Goal: Transaction & Acquisition: Purchase product/service

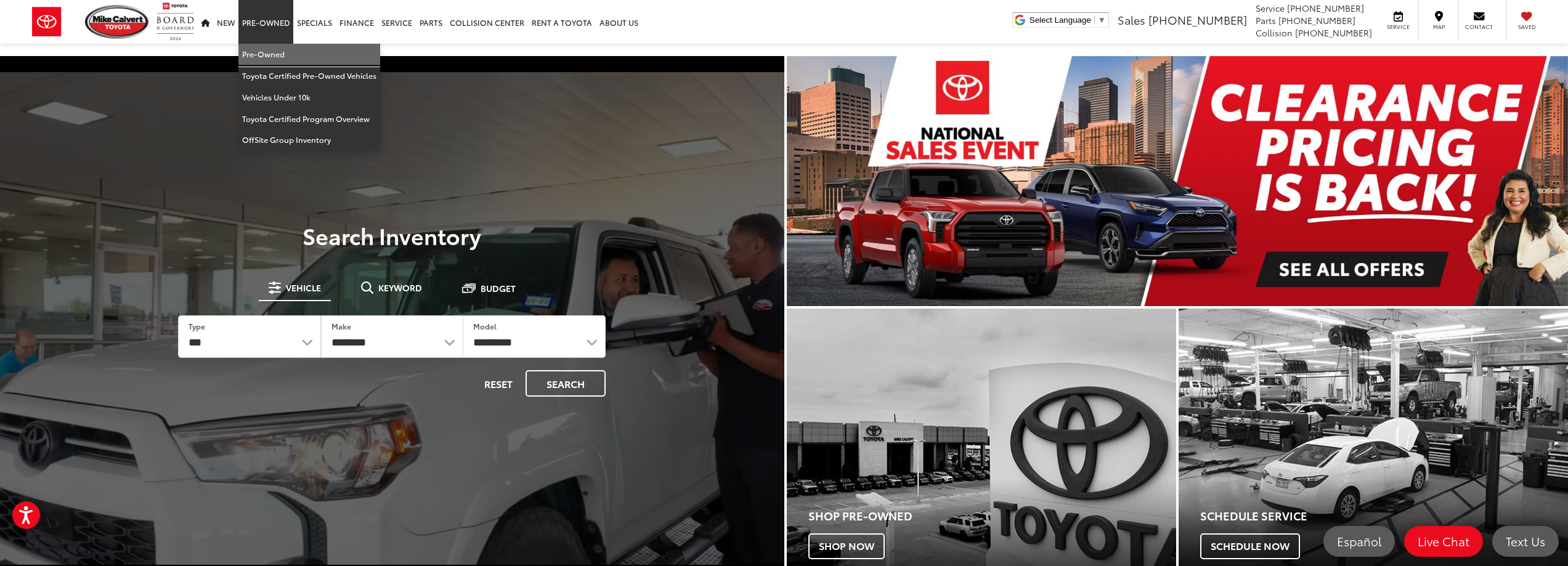
click at [275, 57] on link "Pre-Owned" at bounding box center [309, 55] width 142 height 22
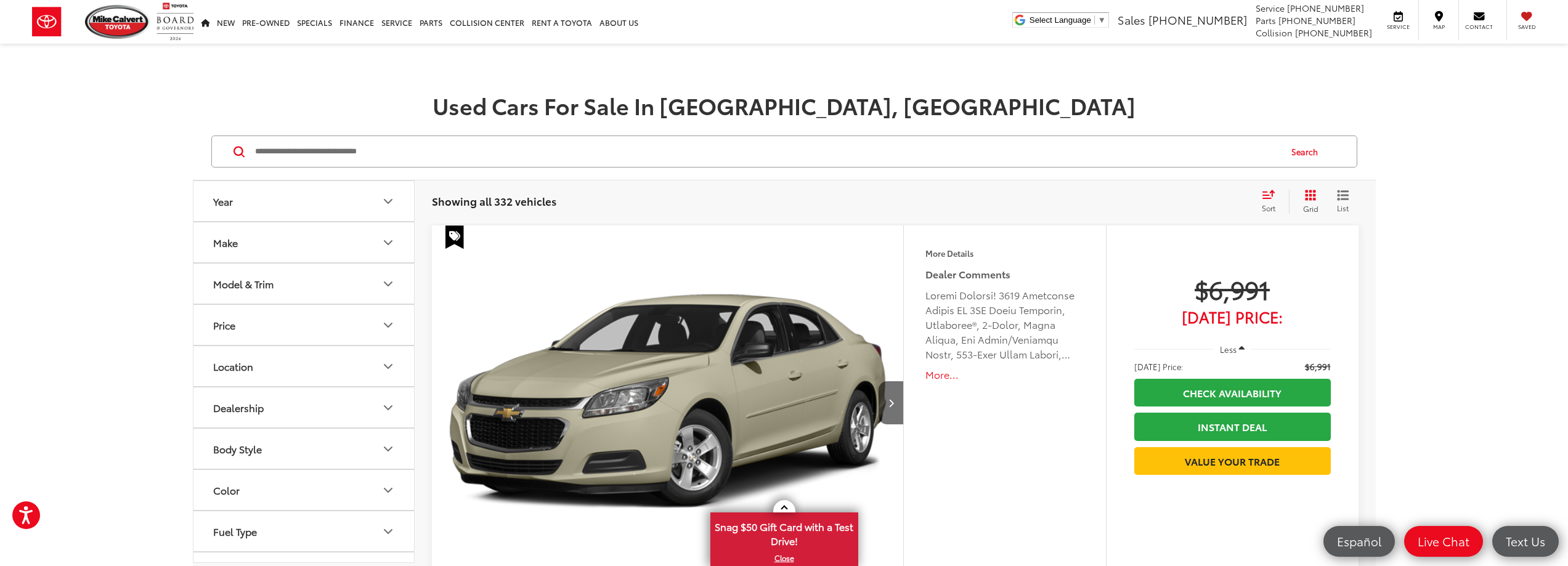
click at [393, 244] on icon "Make" at bounding box center [388, 243] width 15 height 15
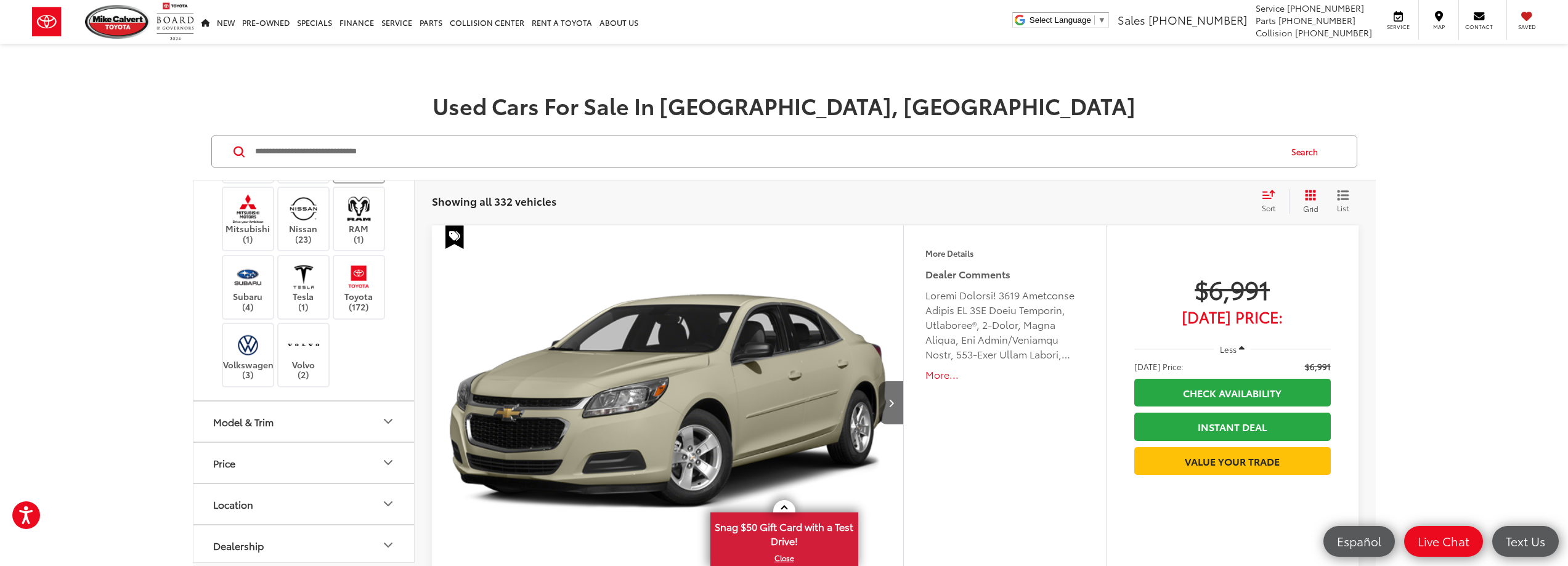
scroll to position [370, 0]
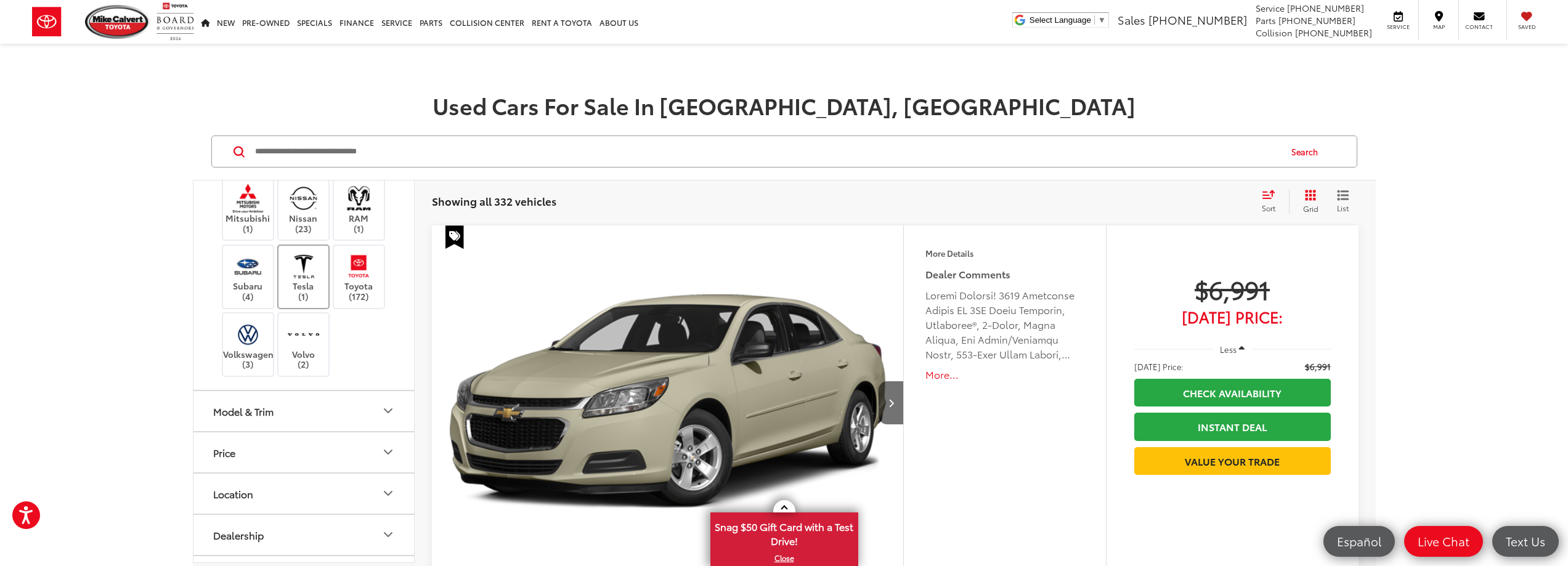
click at [306, 281] on img at bounding box center [303, 266] width 34 height 29
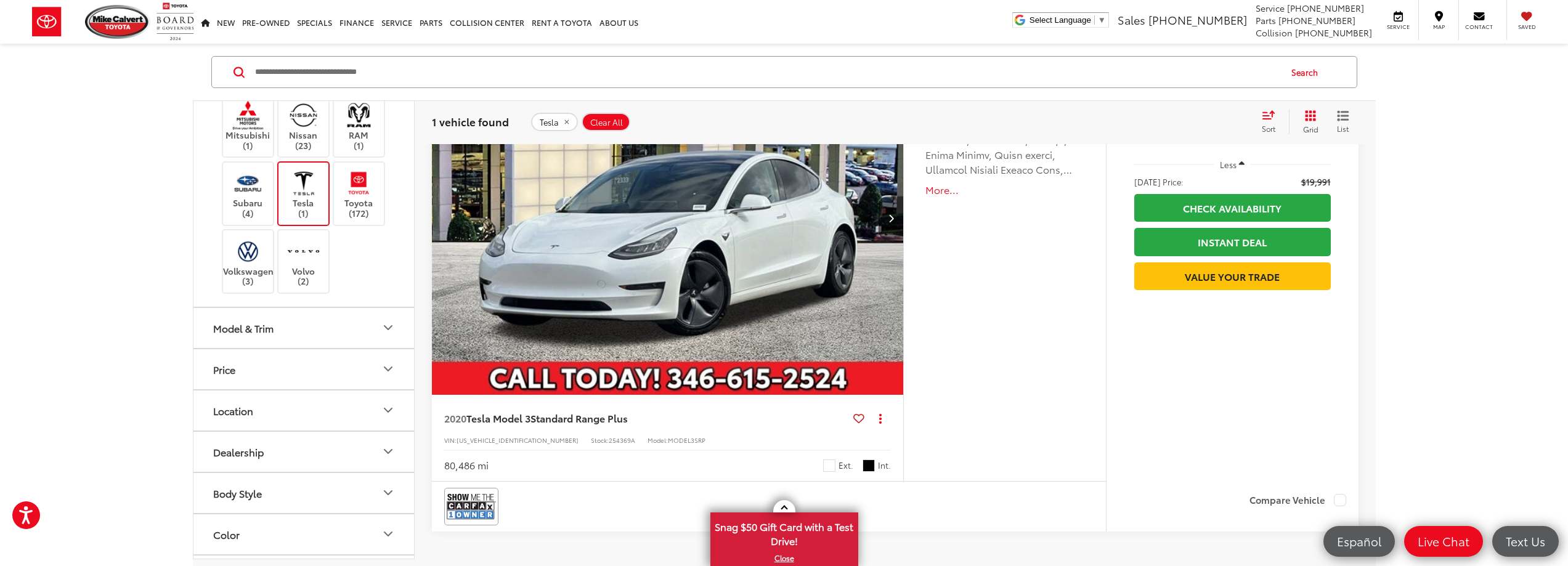
scroll to position [123, 0]
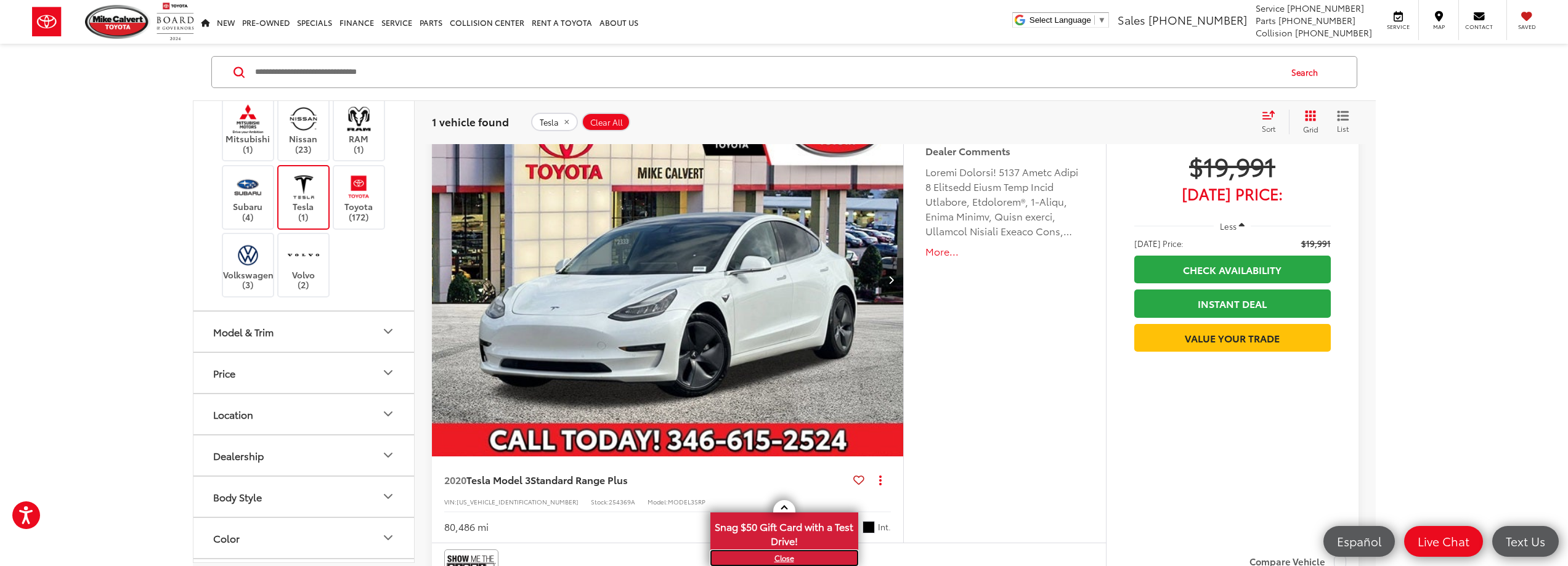
click at [785, 556] on link "X" at bounding box center [784, 558] width 146 height 13
click at [891, 276] on icon "Next image" at bounding box center [891, 280] width 6 height 8
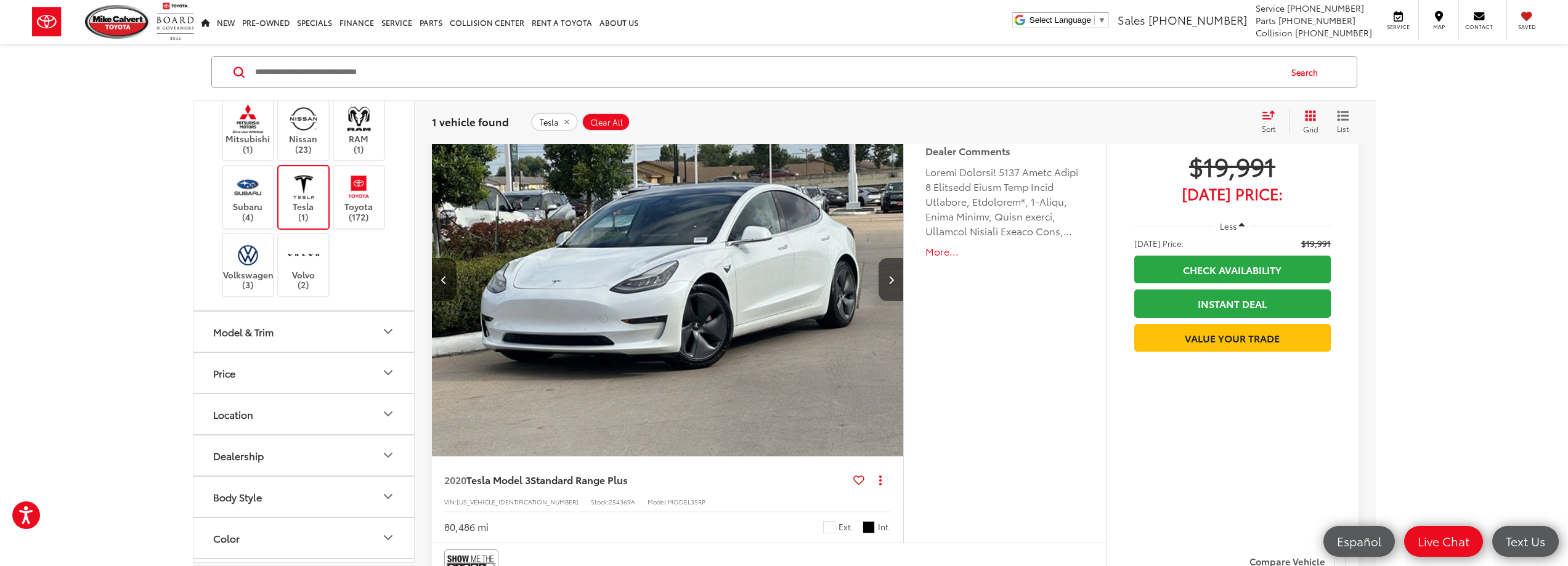
click at [891, 276] on icon "Next image" at bounding box center [891, 280] width 6 height 8
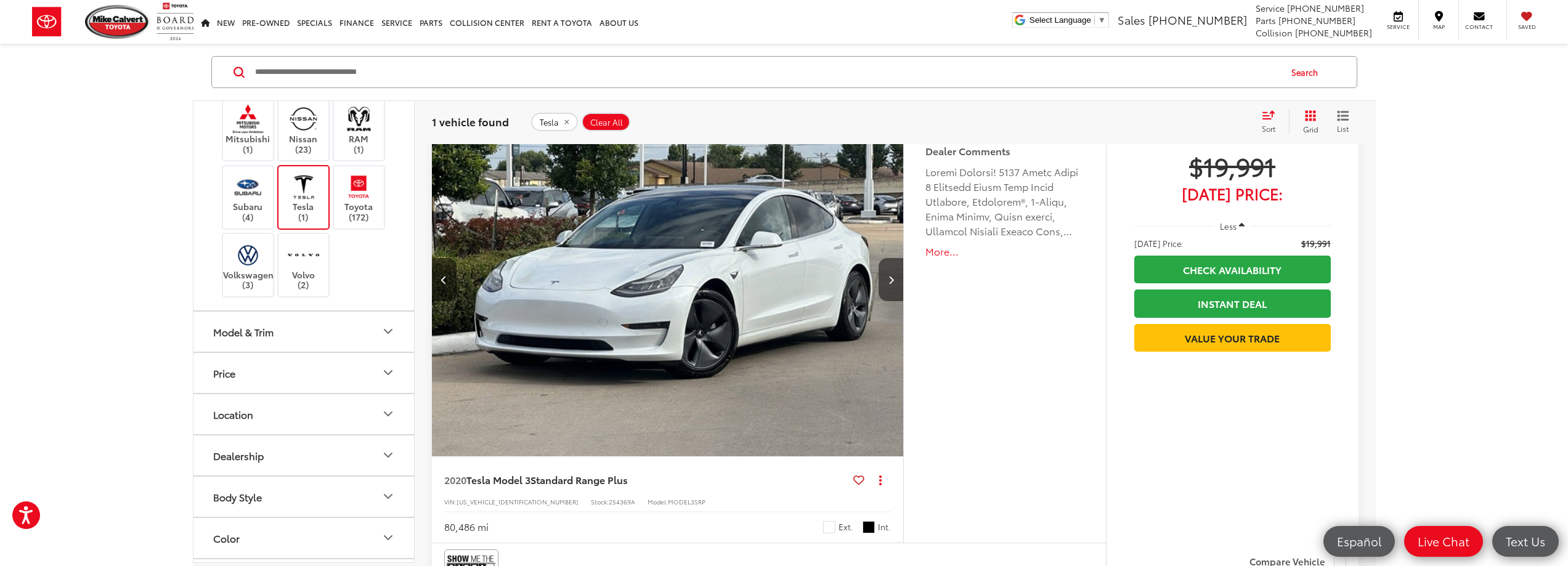
click at [891, 276] on icon "Next image" at bounding box center [891, 280] width 6 height 8
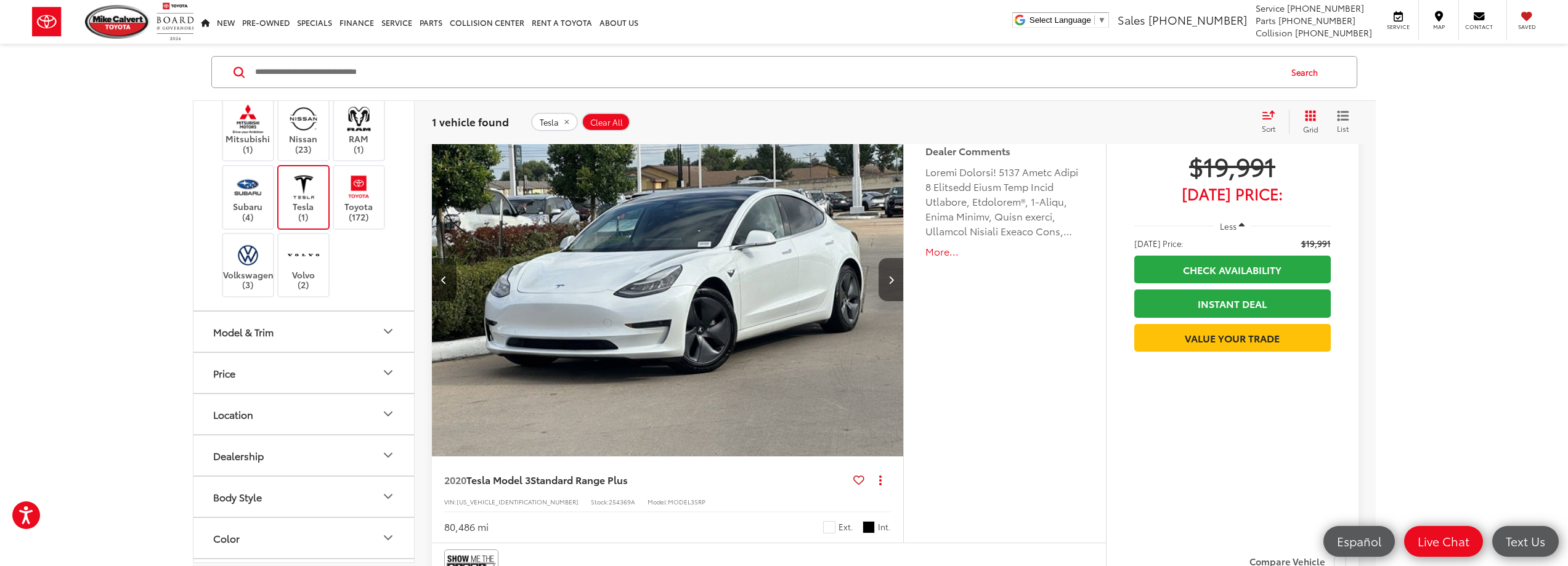
click at [891, 276] on icon "Next image" at bounding box center [891, 280] width 6 height 8
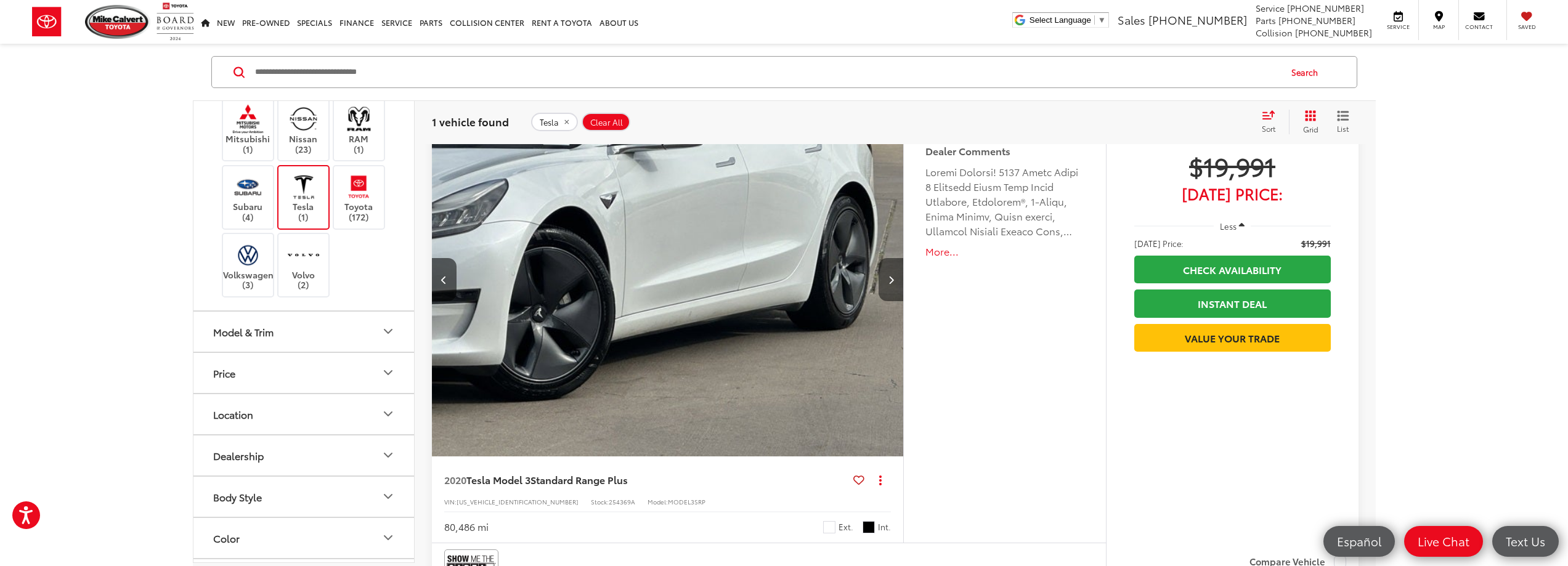
click at [891, 276] on icon "Next image" at bounding box center [891, 280] width 6 height 8
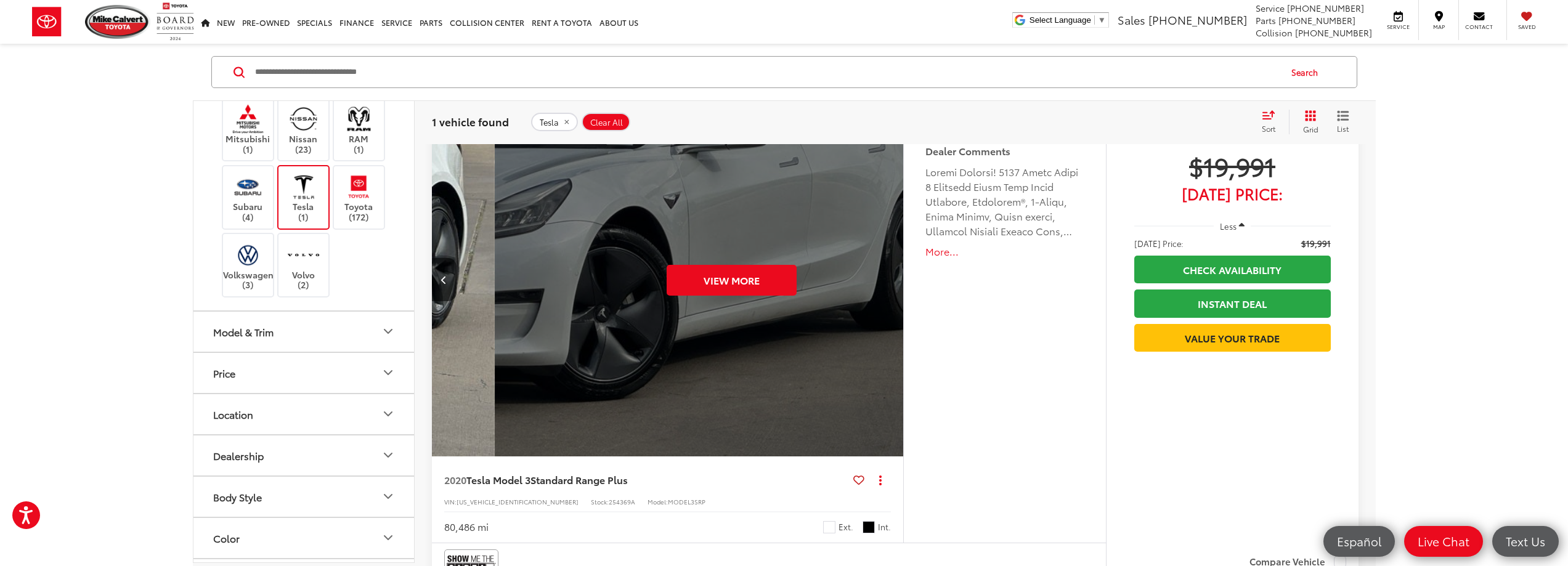
scroll to position [0, 2369]
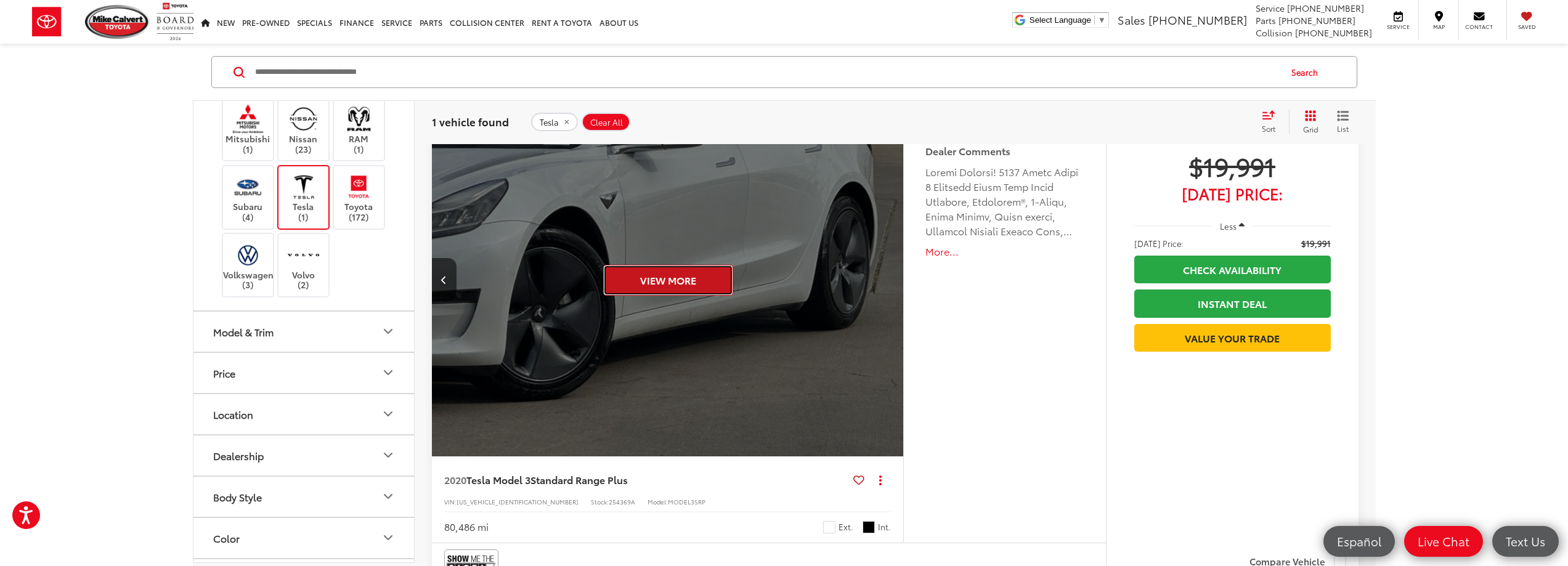
click at [662, 274] on button "View More" at bounding box center [668, 280] width 130 height 31
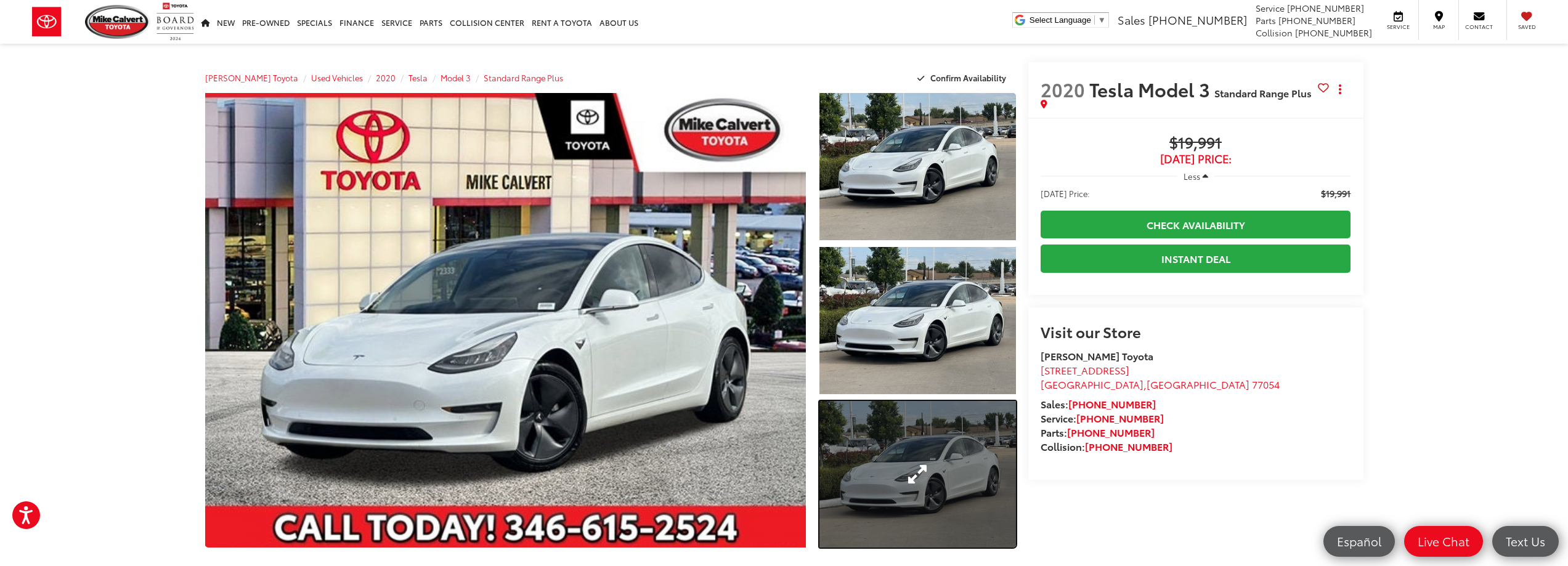
click at [928, 468] on link "Expand Photo 3" at bounding box center [918, 474] width 196 height 147
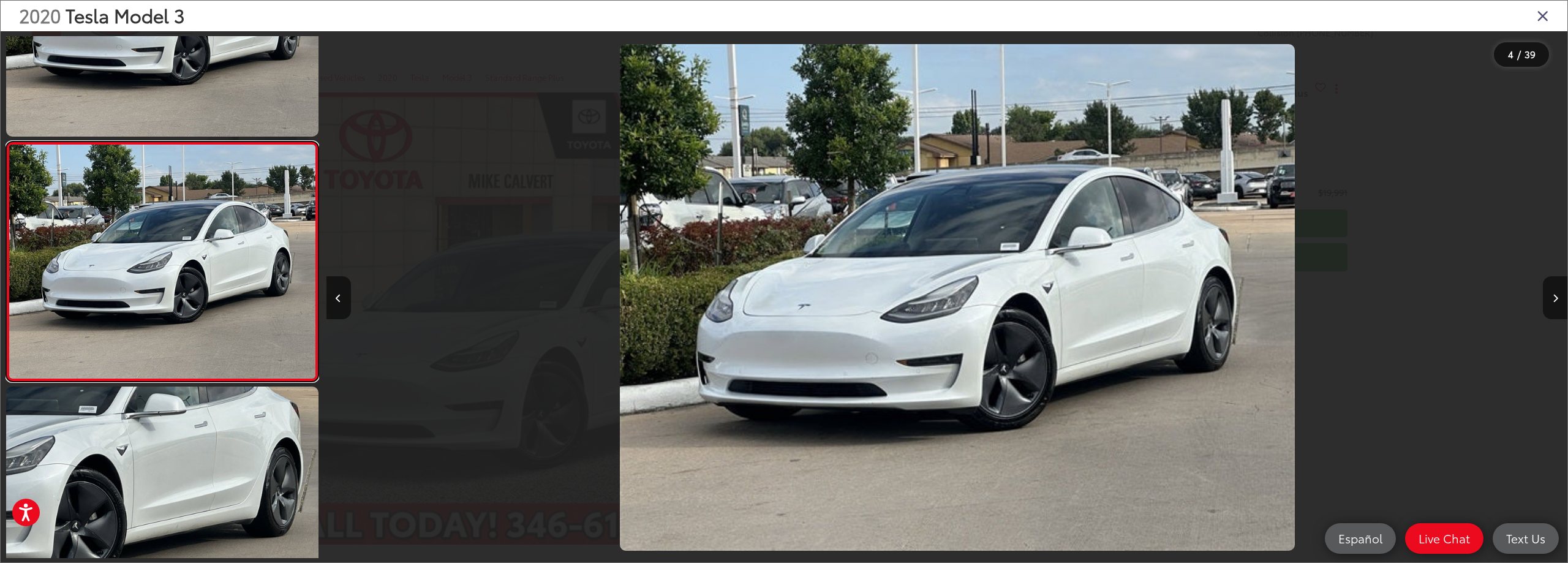
scroll to position [0, 3724]
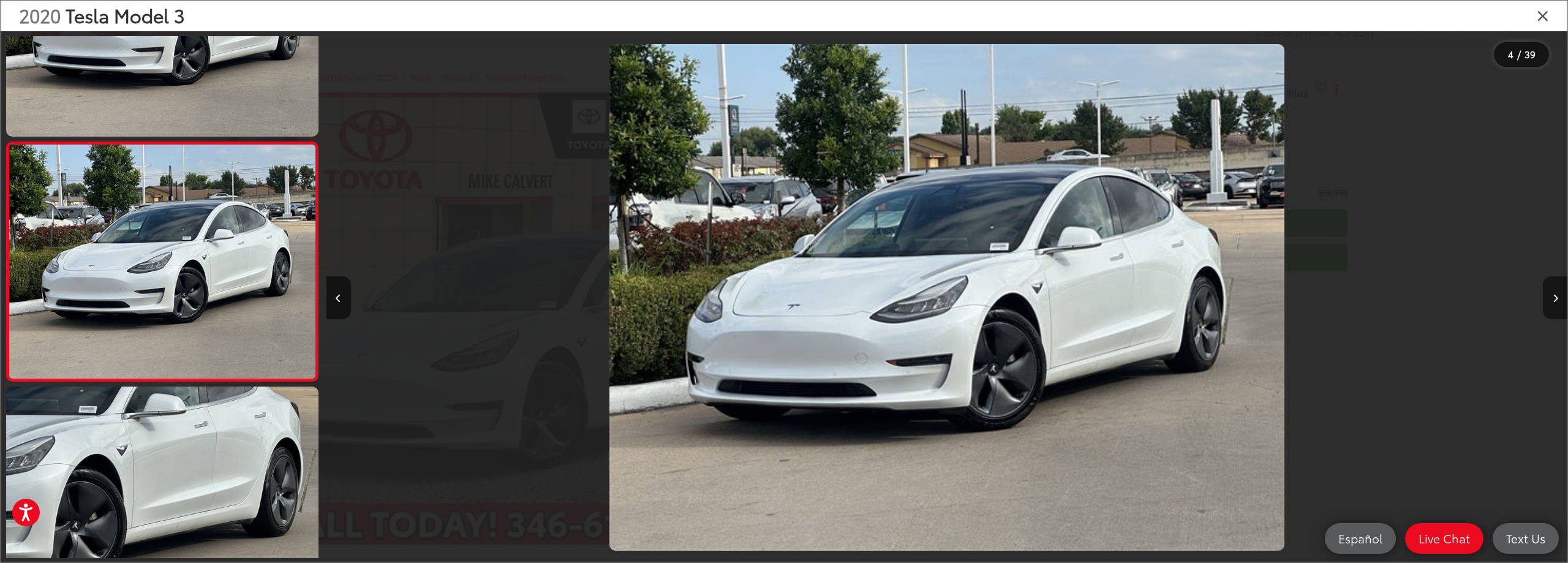
click at [1559, 296] on button "Next image" at bounding box center [1555, 297] width 24 height 43
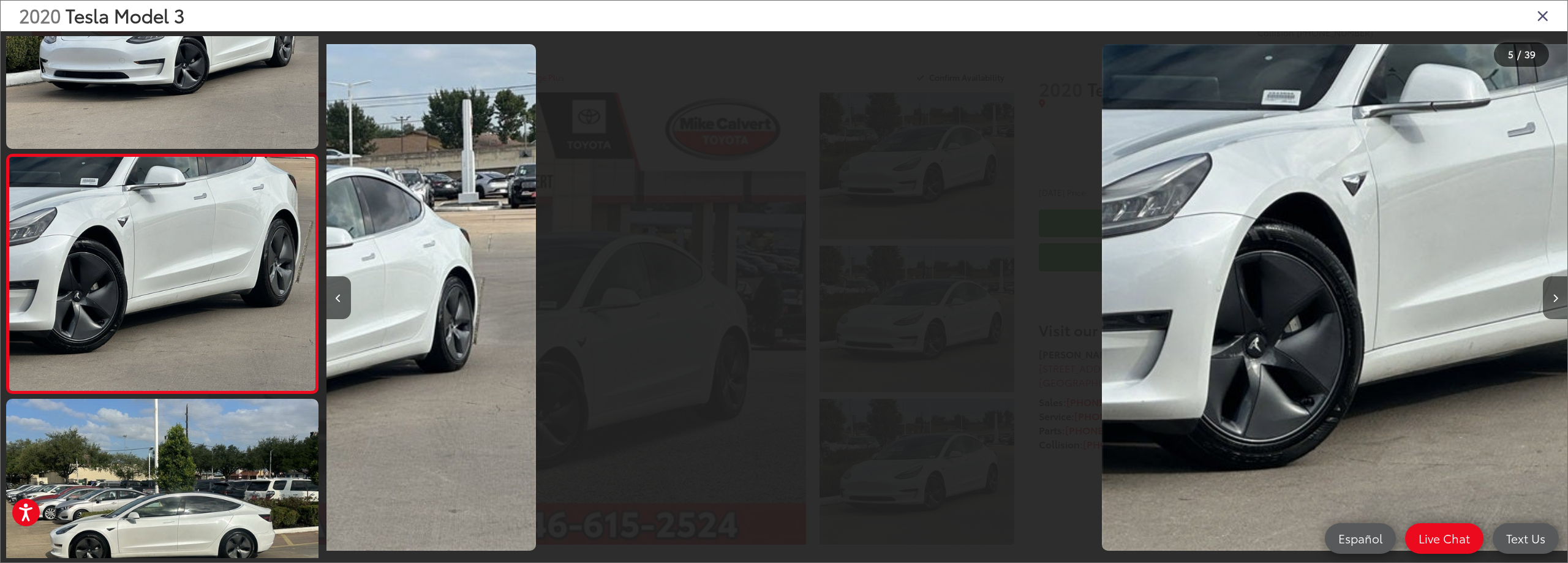
scroll to position [852, 0]
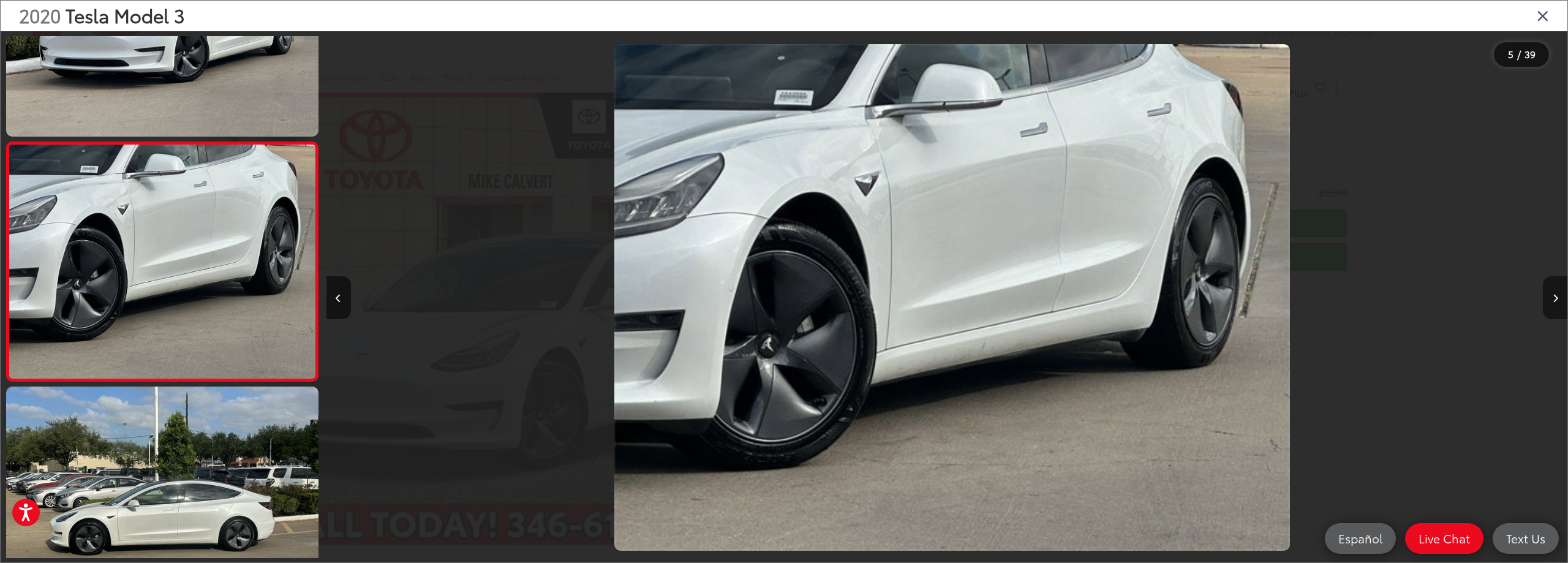
click at [1559, 296] on button "Next image" at bounding box center [1555, 297] width 24 height 43
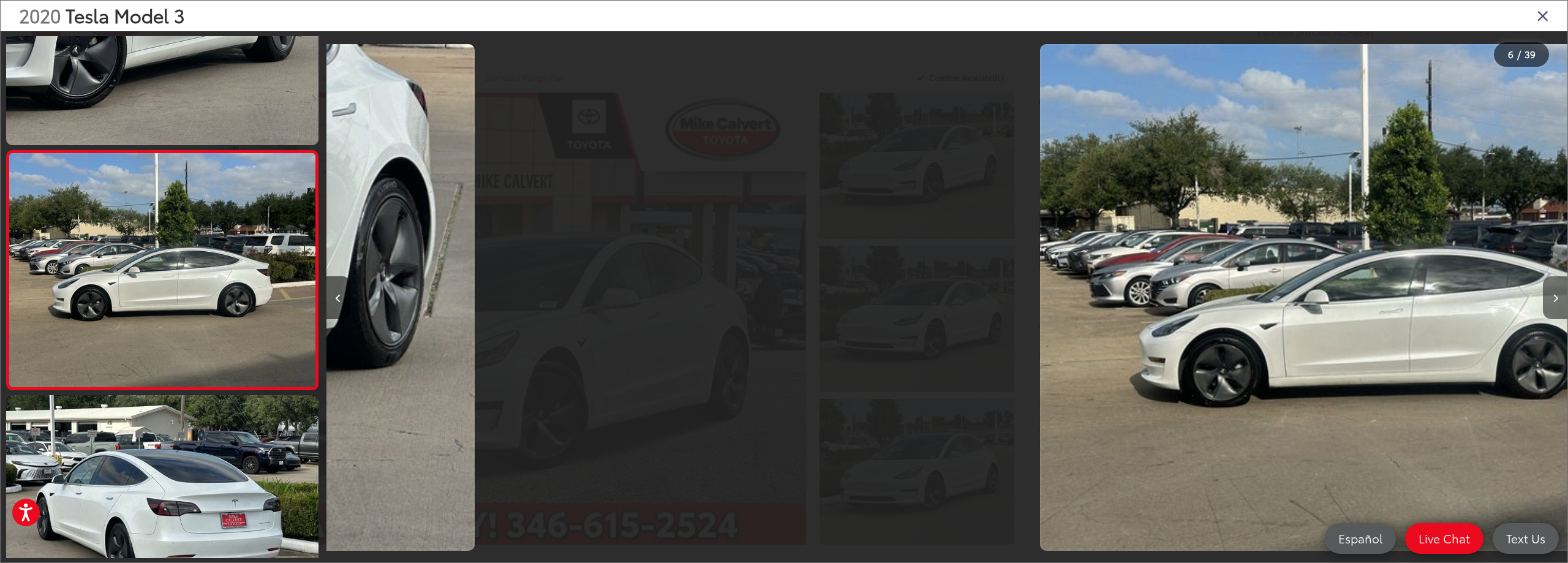
scroll to position [1091, 0]
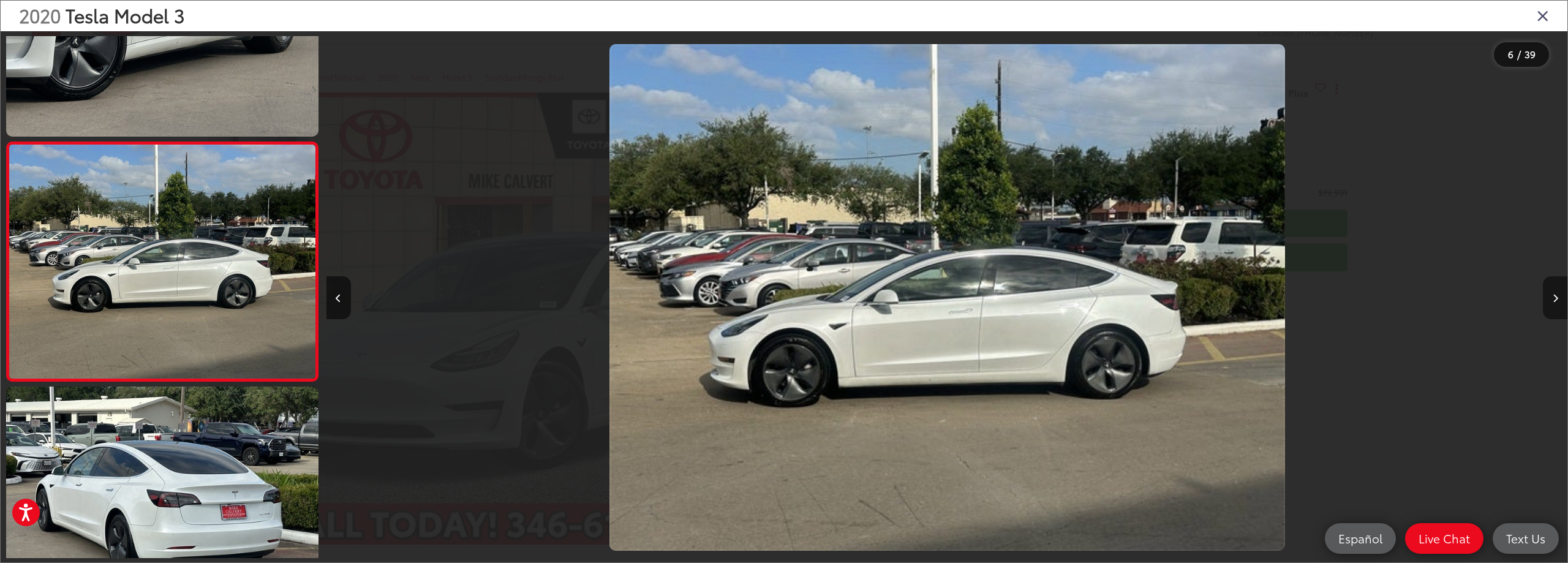
click at [1559, 296] on button "Next image" at bounding box center [1555, 297] width 24 height 43
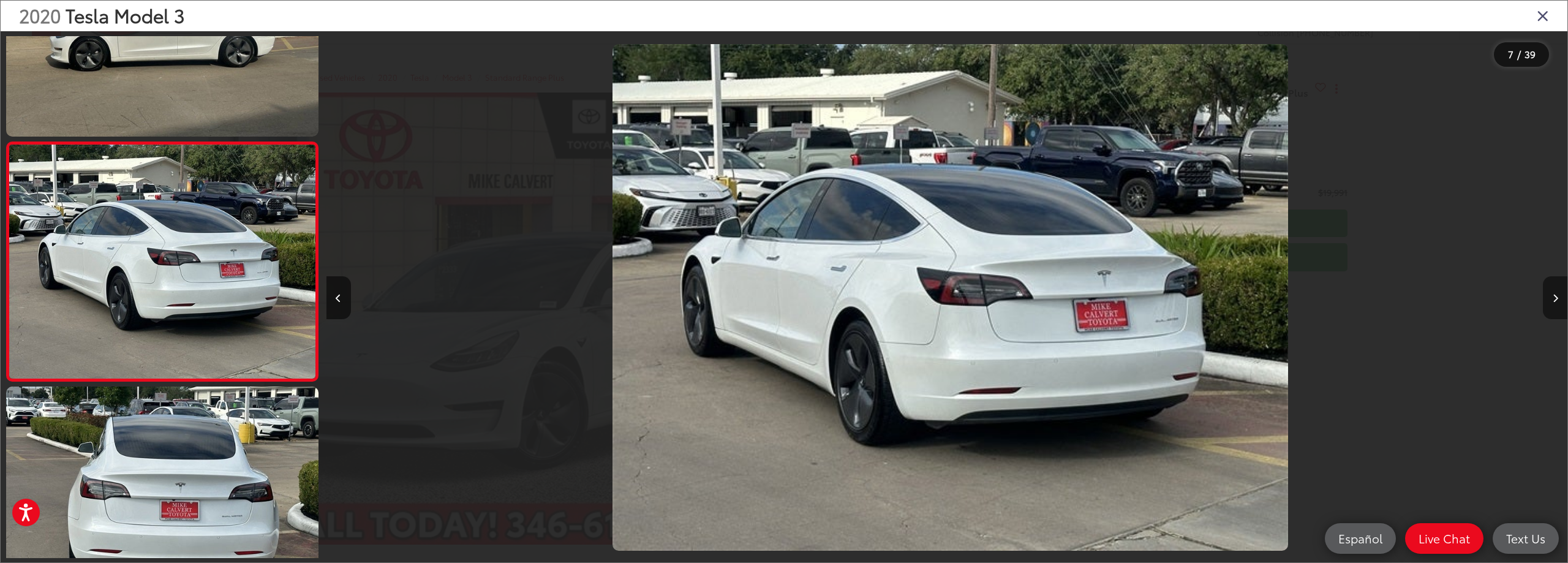
scroll to position [0, 7449]
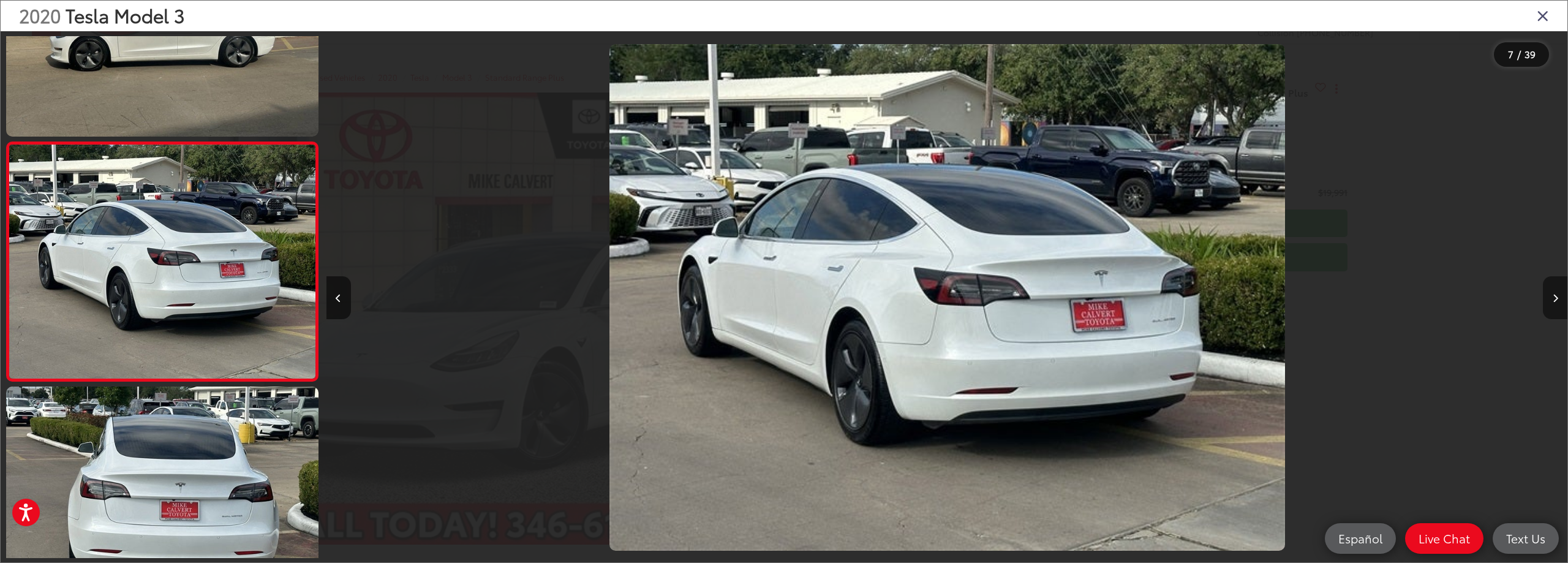
click at [1559, 296] on button "Next image" at bounding box center [1555, 297] width 24 height 43
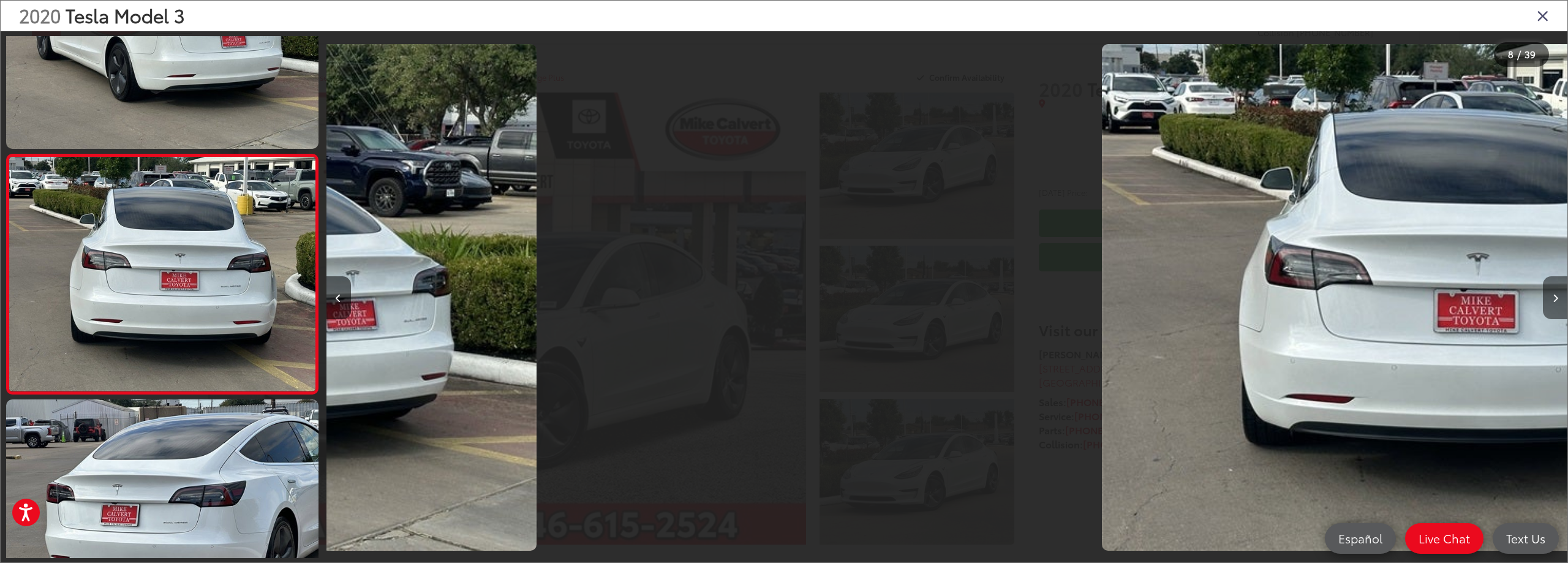
scroll to position [1568, 0]
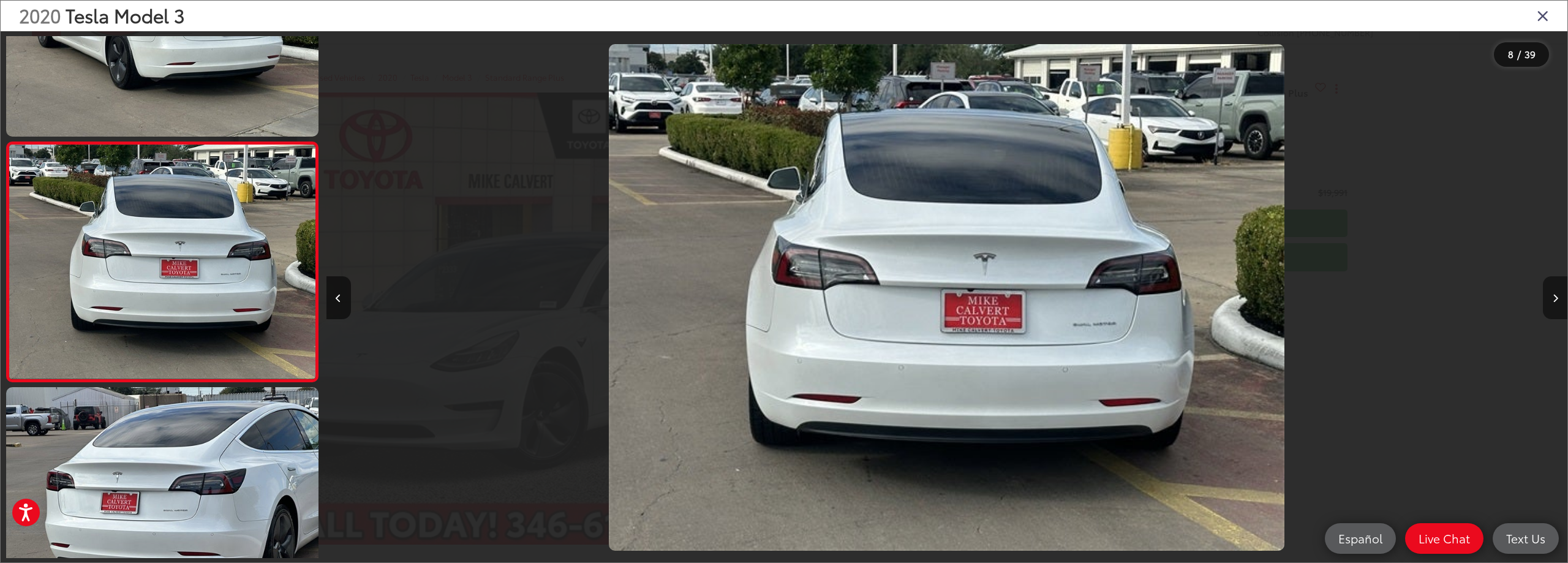
click at [1559, 296] on button "Next image" at bounding box center [1555, 297] width 24 height 43
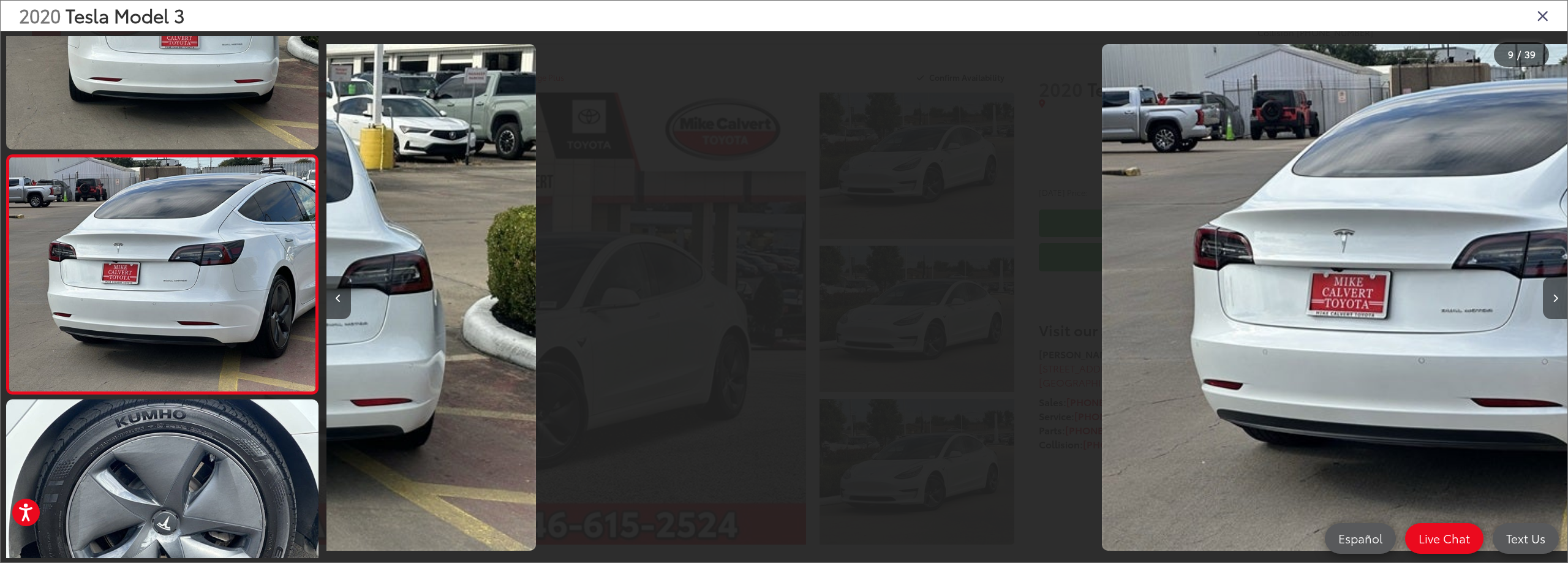
scroll to position [1808, 0]
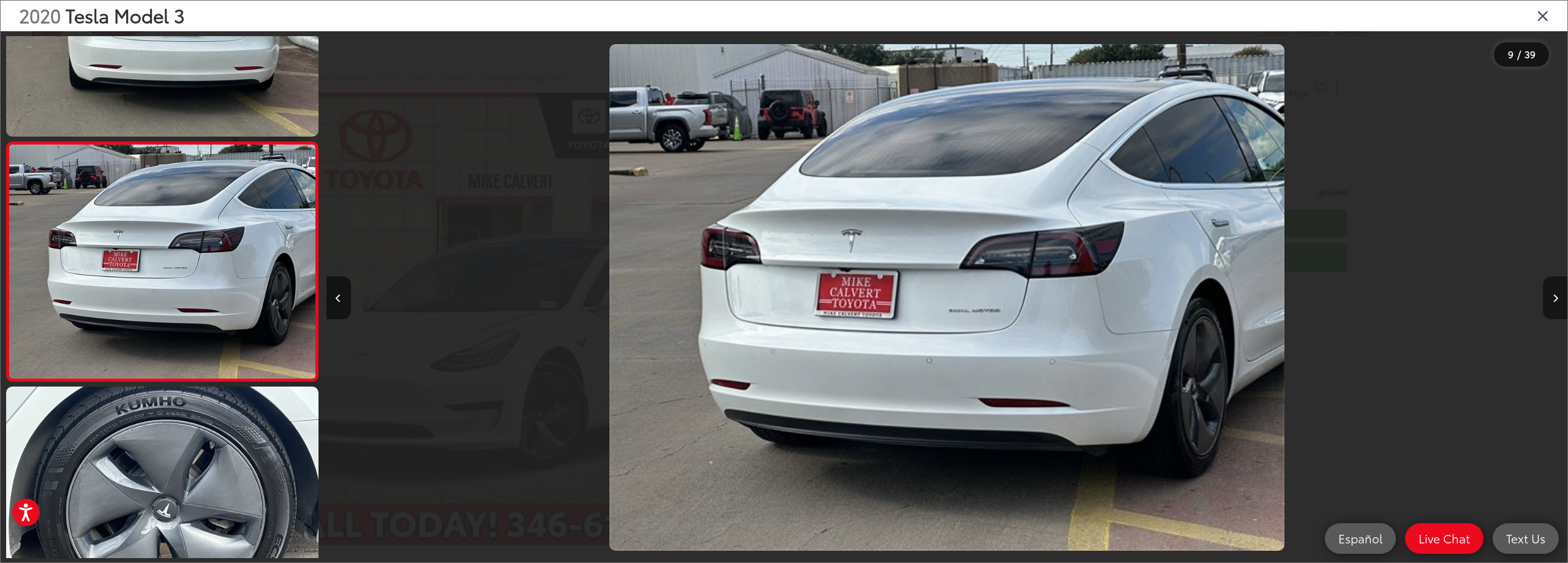
click at [1559, 296] on button "Next image" at bounding box center [1555, 297] width 24 height 43
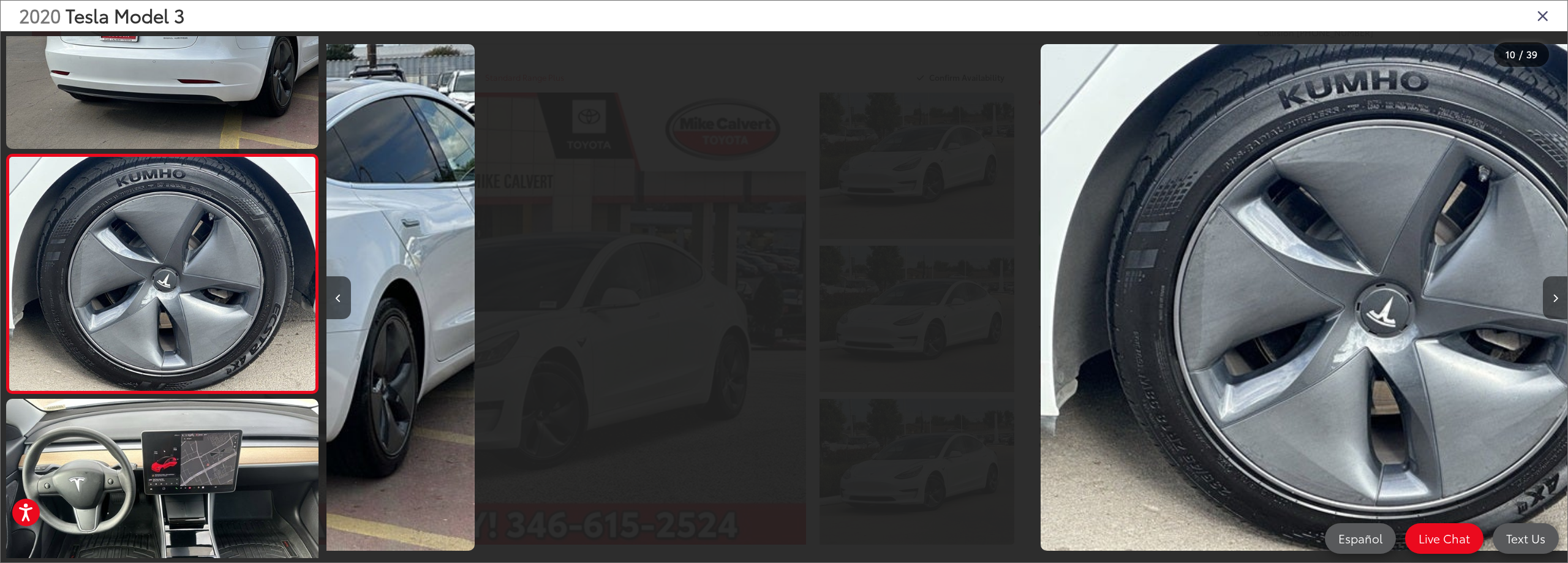
scroll to position [0, 0]
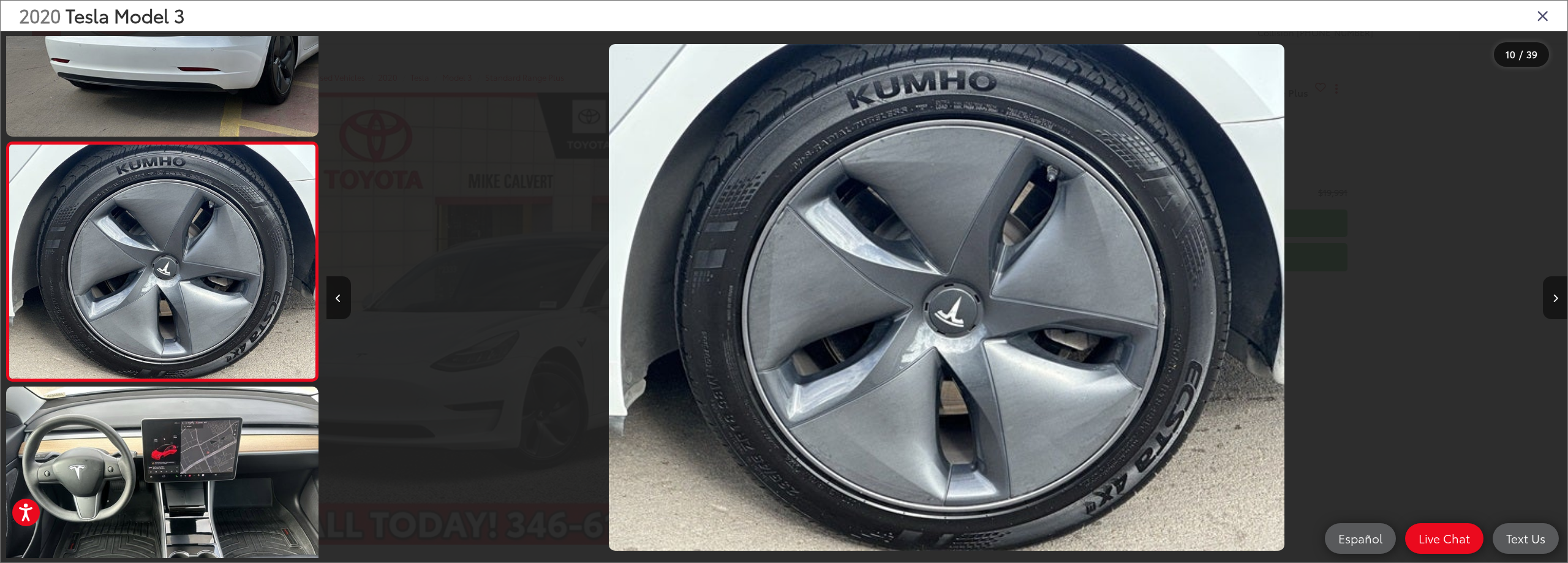
click at [1559, 296] on button "Next image" at bounding box center [1555, 297] width 24 height 43
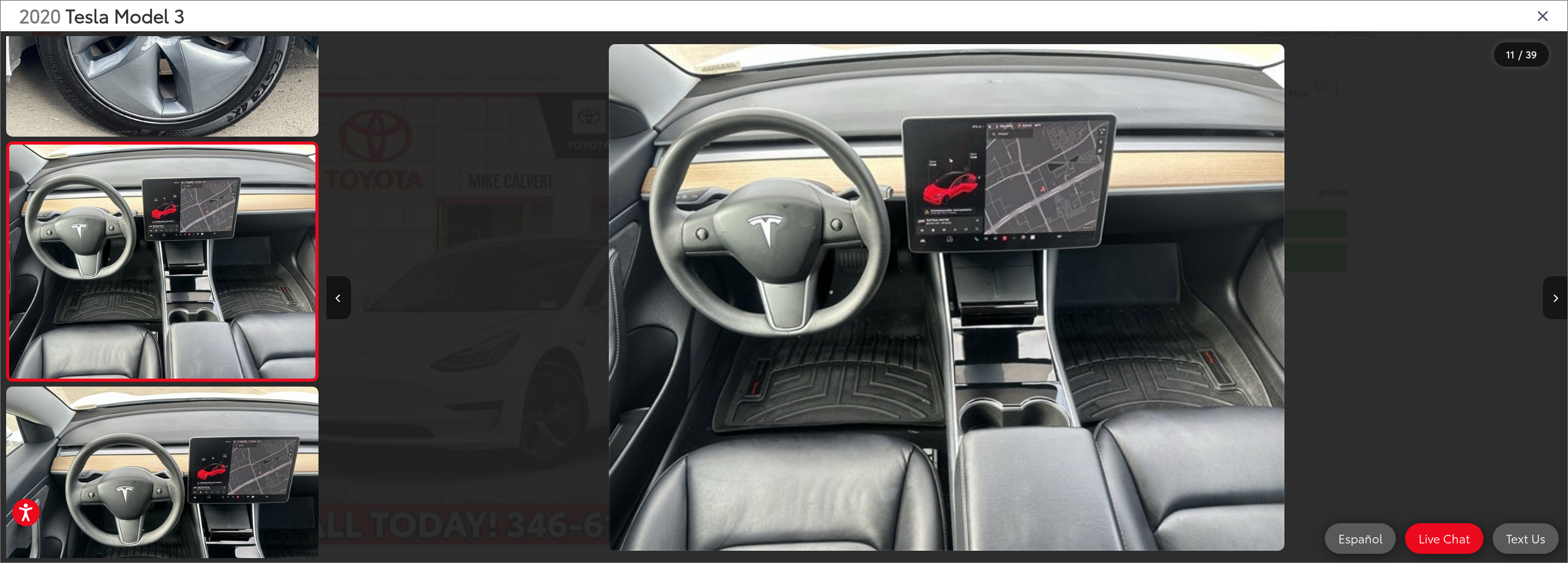
click at [1559, 296] on button "Next image" at bounding box center [1555, 297] width 24 height 43
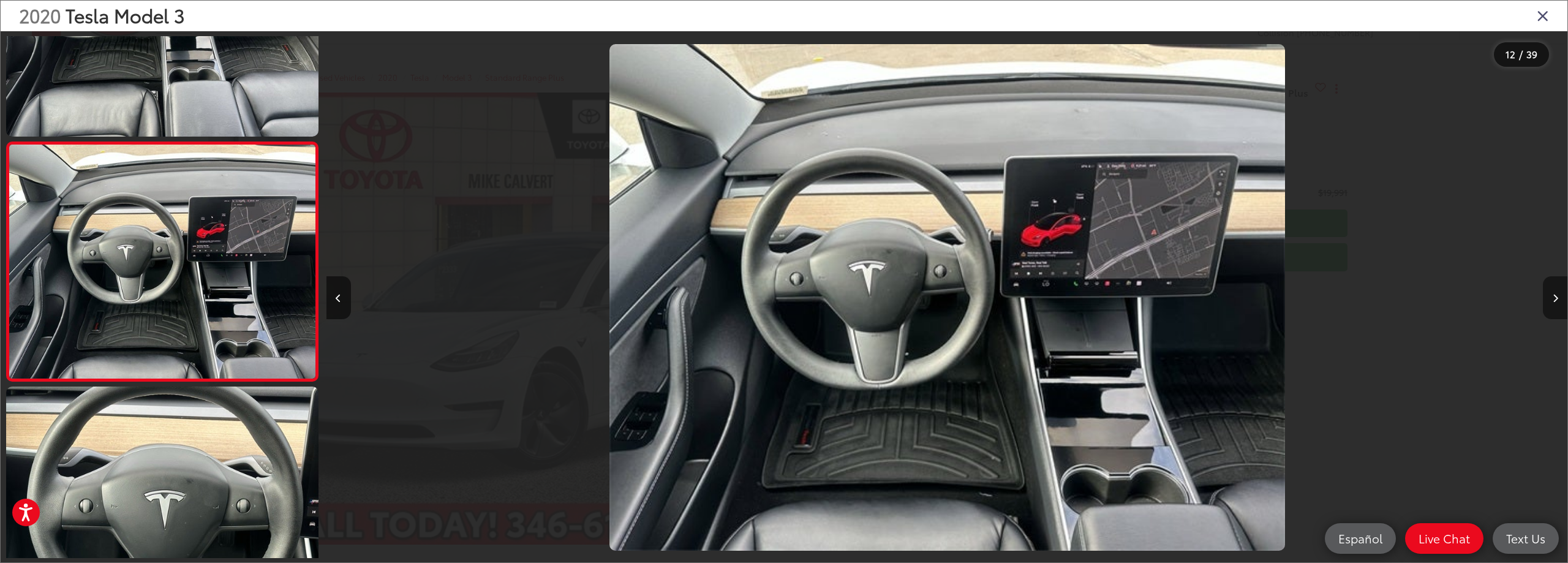
click at [1557, 298] on icon "Next image" at bounding box center [1555, 298] width 6 height 8
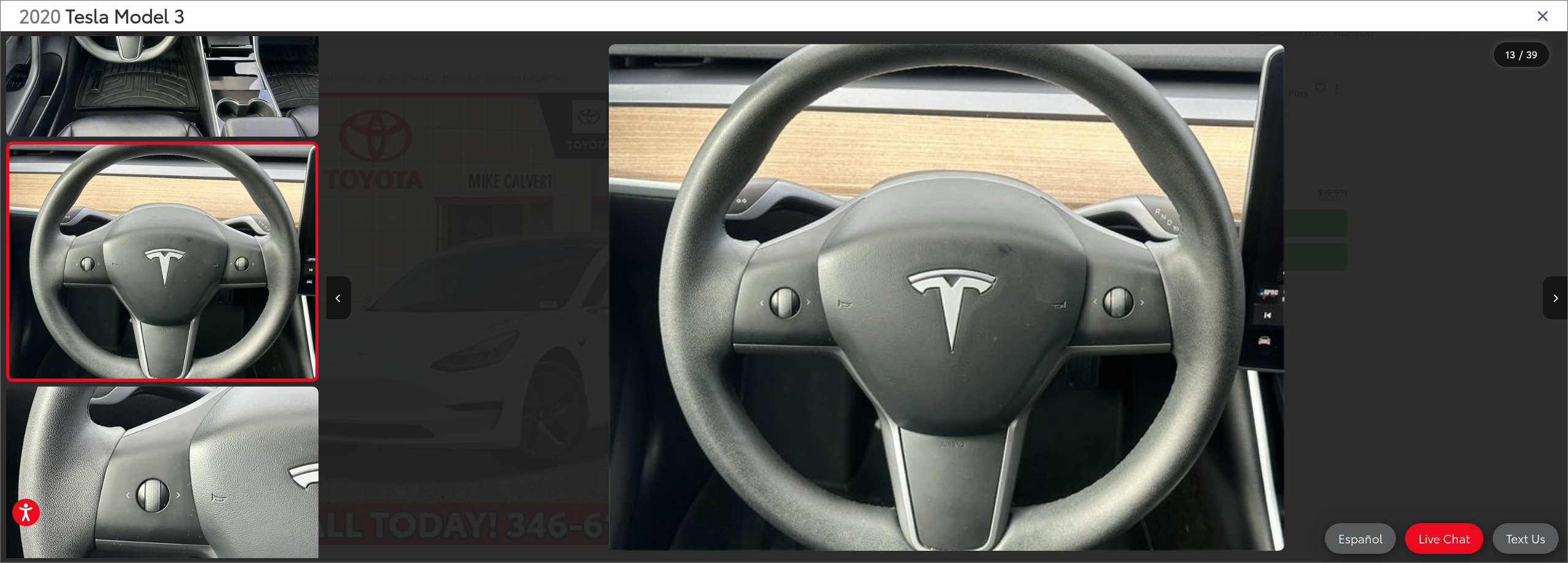
click at [1557, 298] on icon "Next image" at bounding box center [1555, 298] width 6 height 8
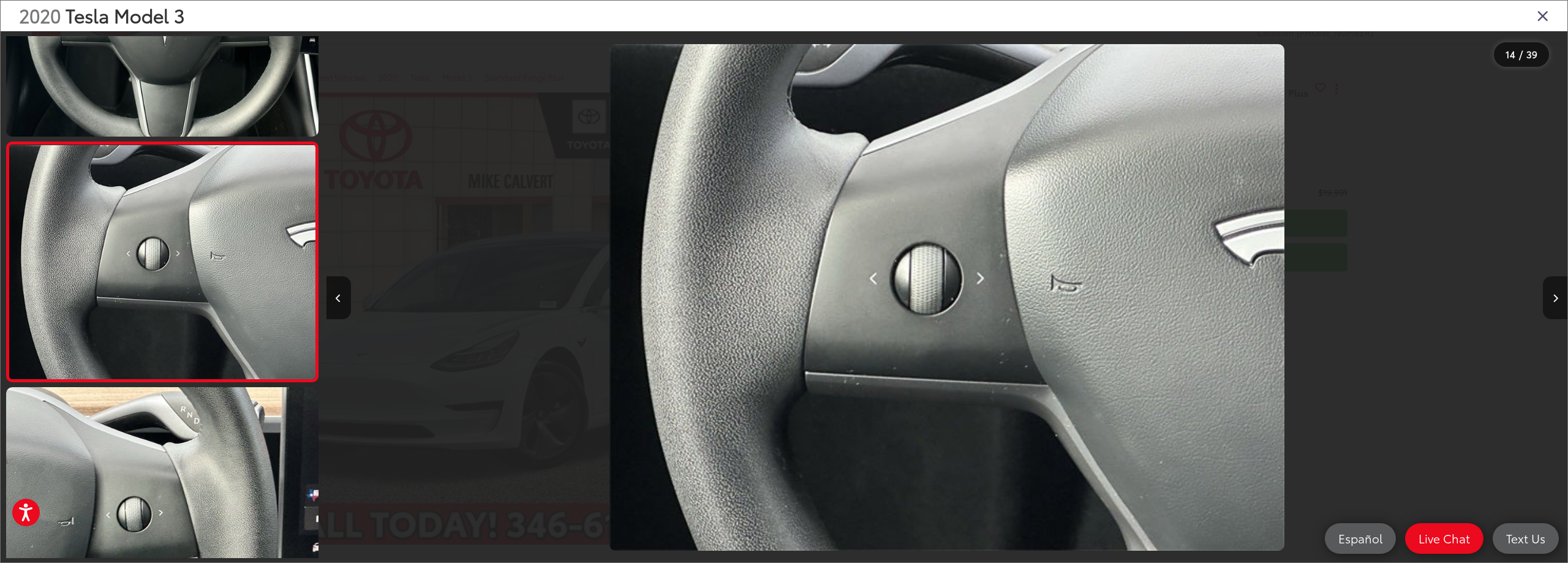
click at [1557, 298] on icon "Next image" at bounding box center [1555, 298] width 6 height 8
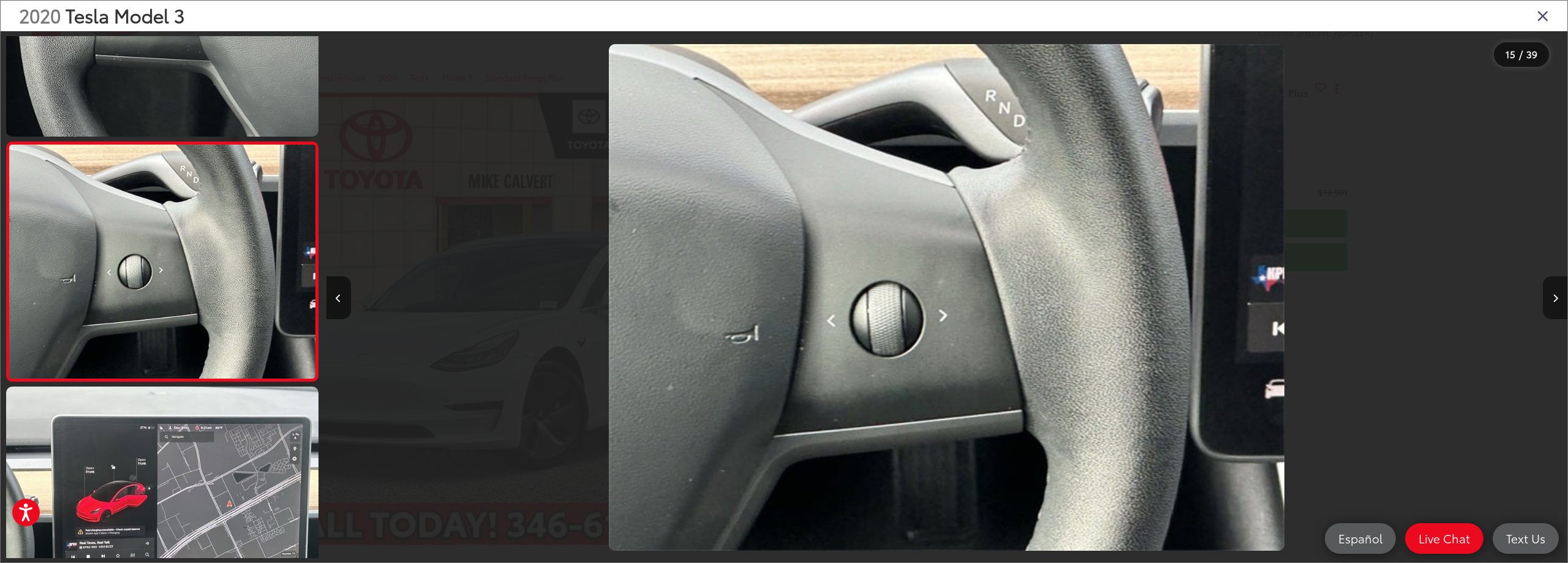
click at [1557, 298] on icon "Next image" at bounding box center [1555, 298] width 6 height 8
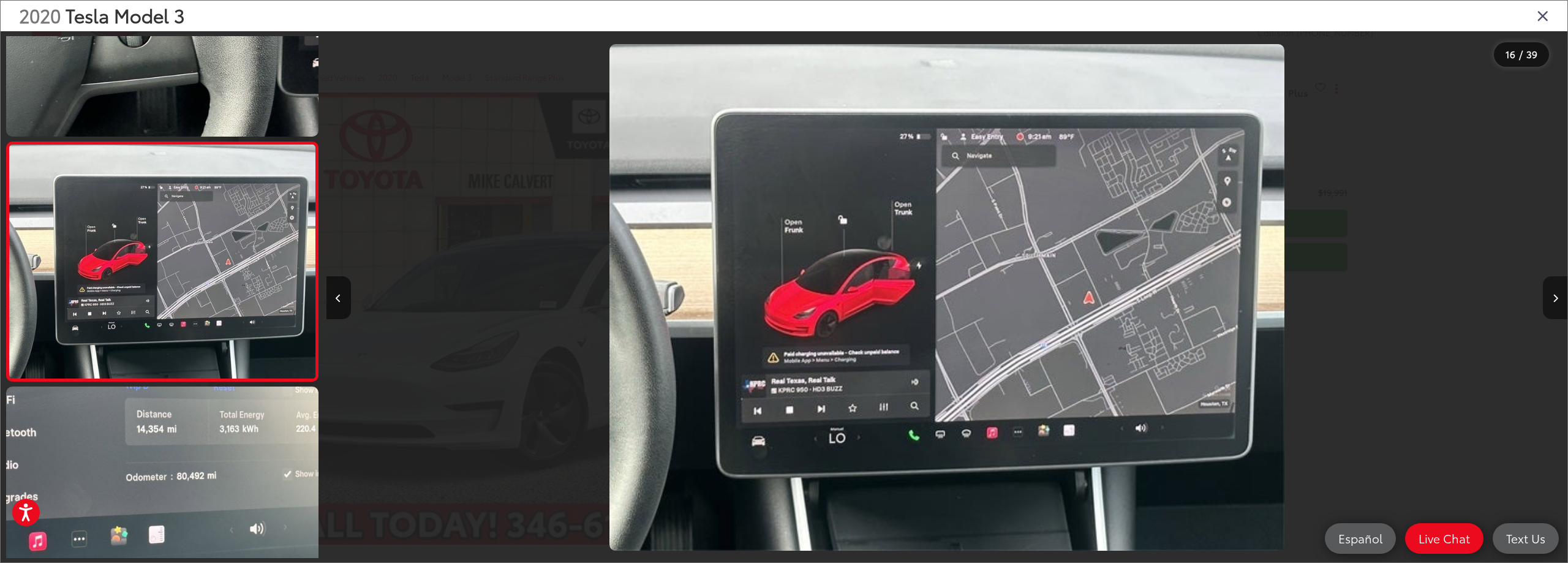
click at [1557, 298] on icon "Next image" at bounding box center [1555, 298] width 6 height 8
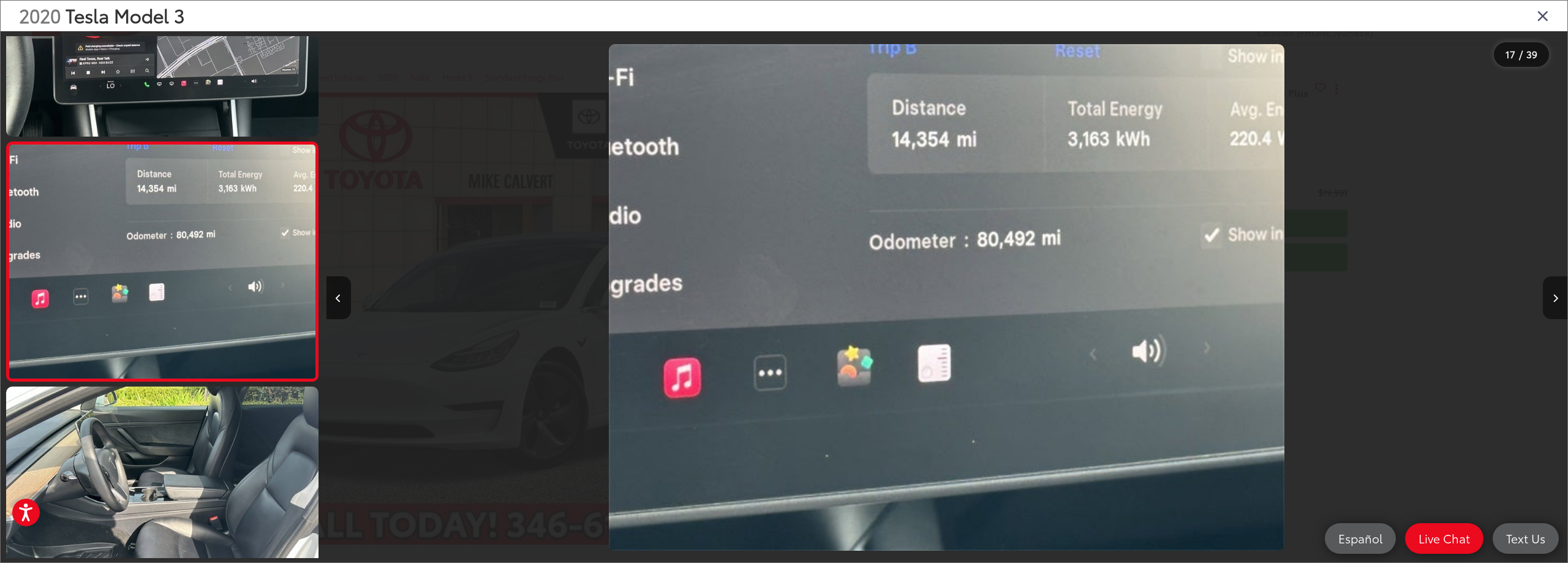
click at [1557, 298] on icon "Next image" at bounding box center [1555, 298] width 6 height 8
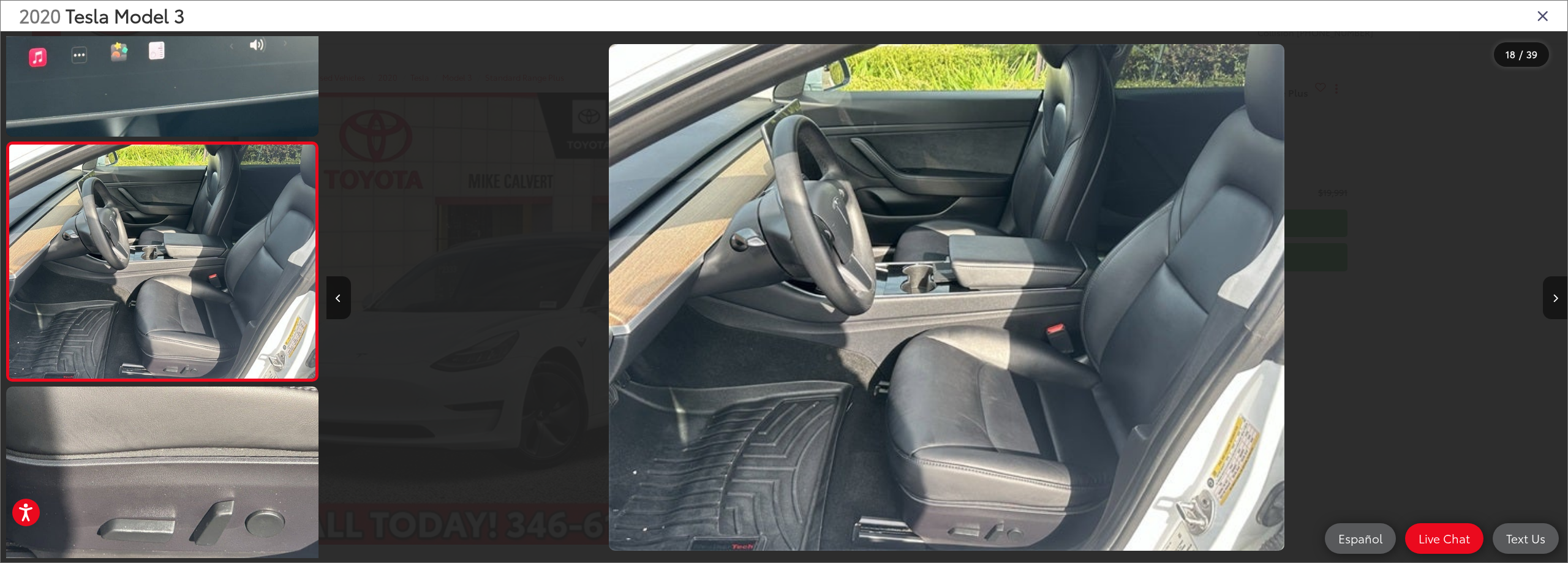
click at [1557, 298] on icon "Next image" at bounding box center [1555, 298] width 6 height 8
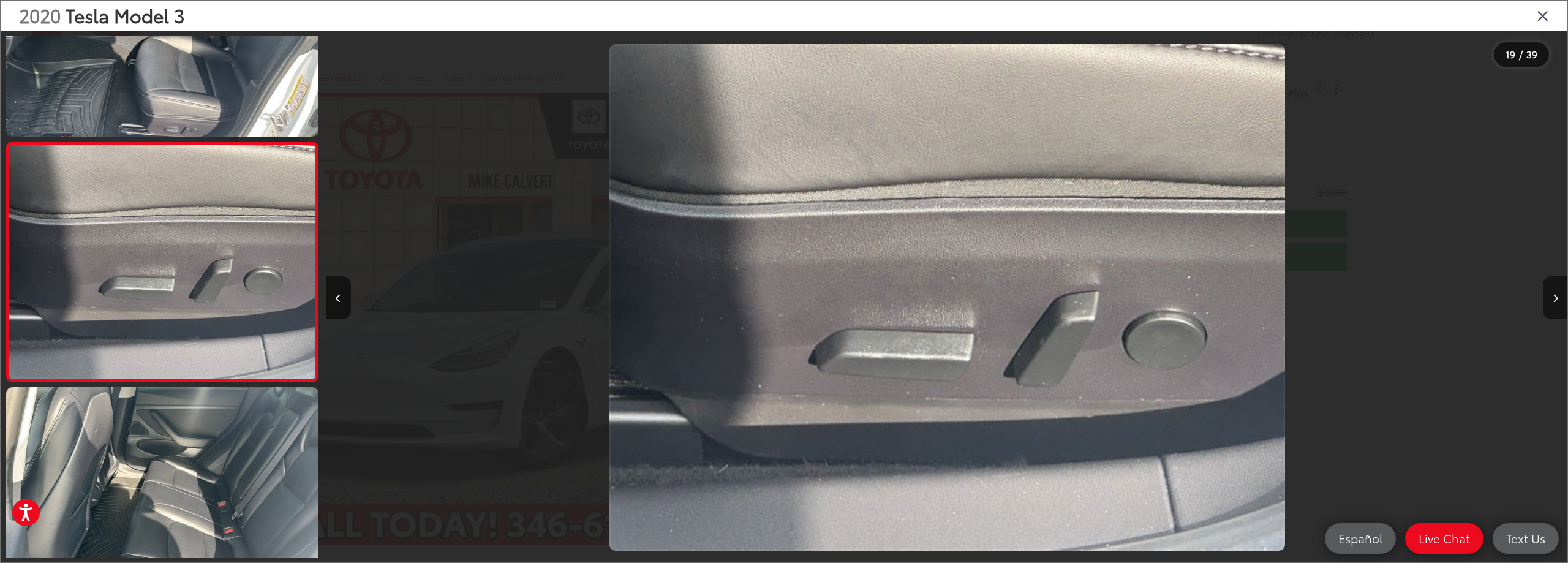
click at [1557, 298] on icon "Next image" at bounding box center [1555, 298] width 6 height 8
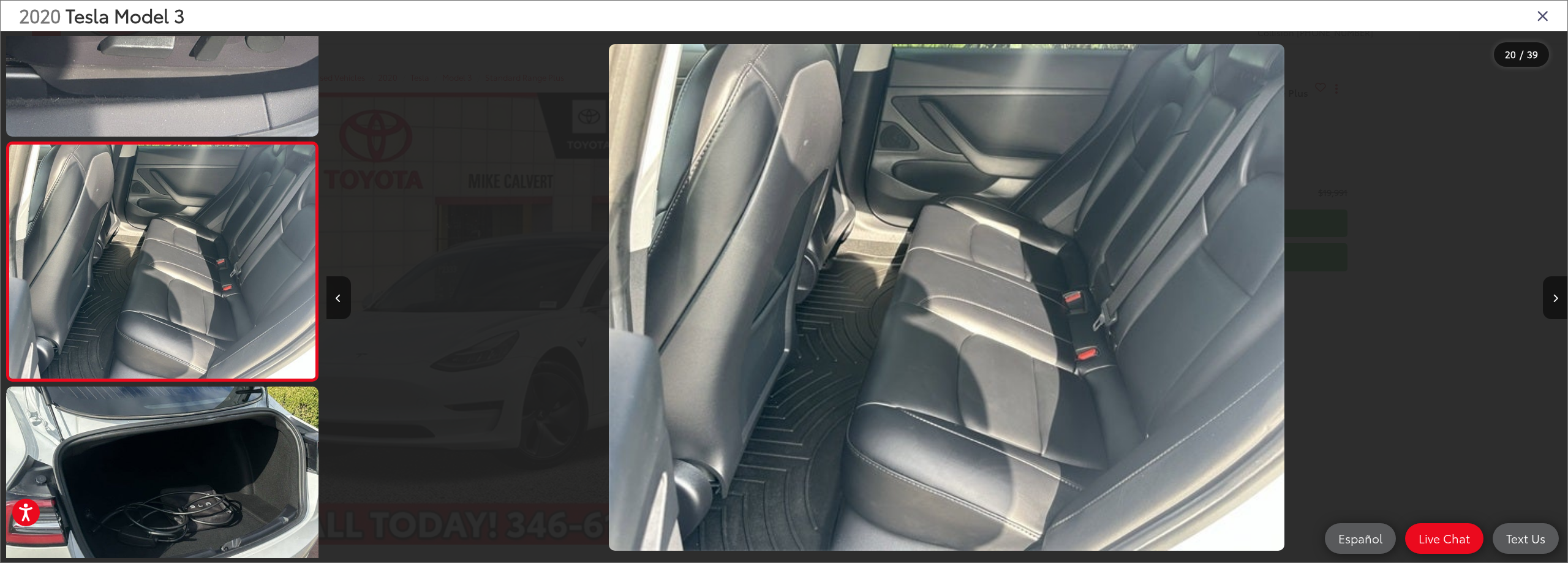
click at [1542, 13] on icon "Close gallery" at bounding box center [1543, 15] width 13 height 16
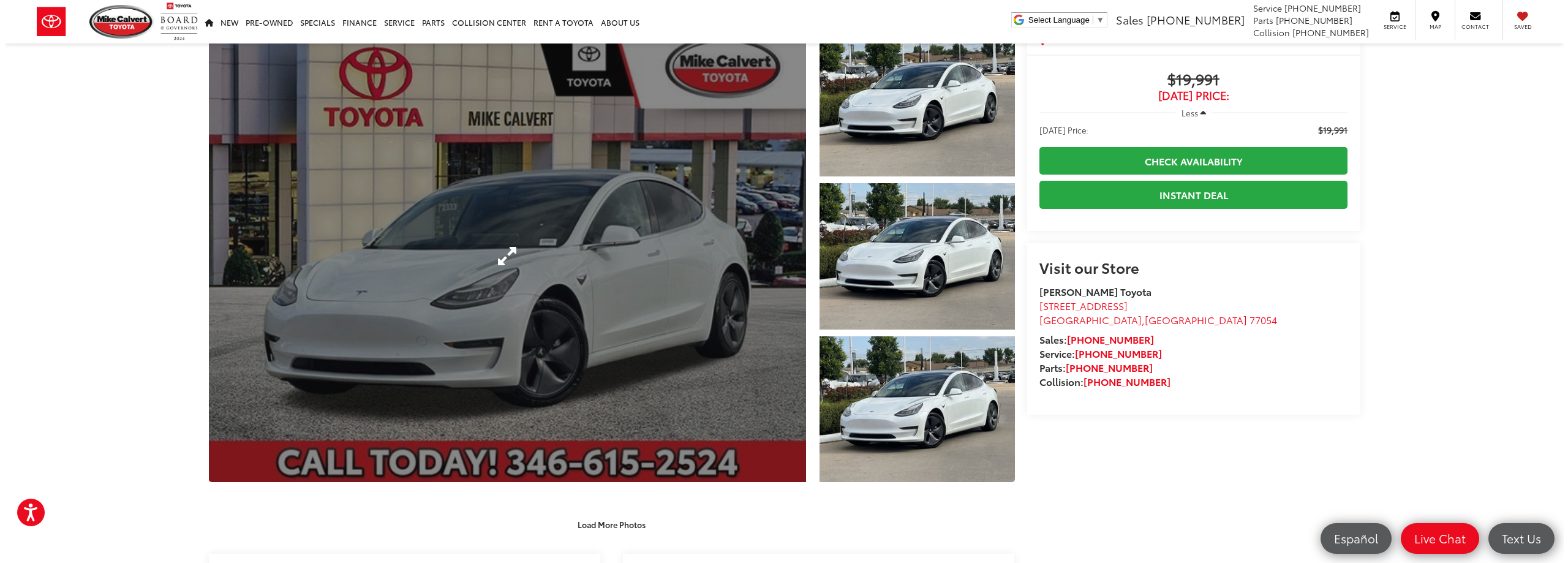
scroll to position [122, 0]
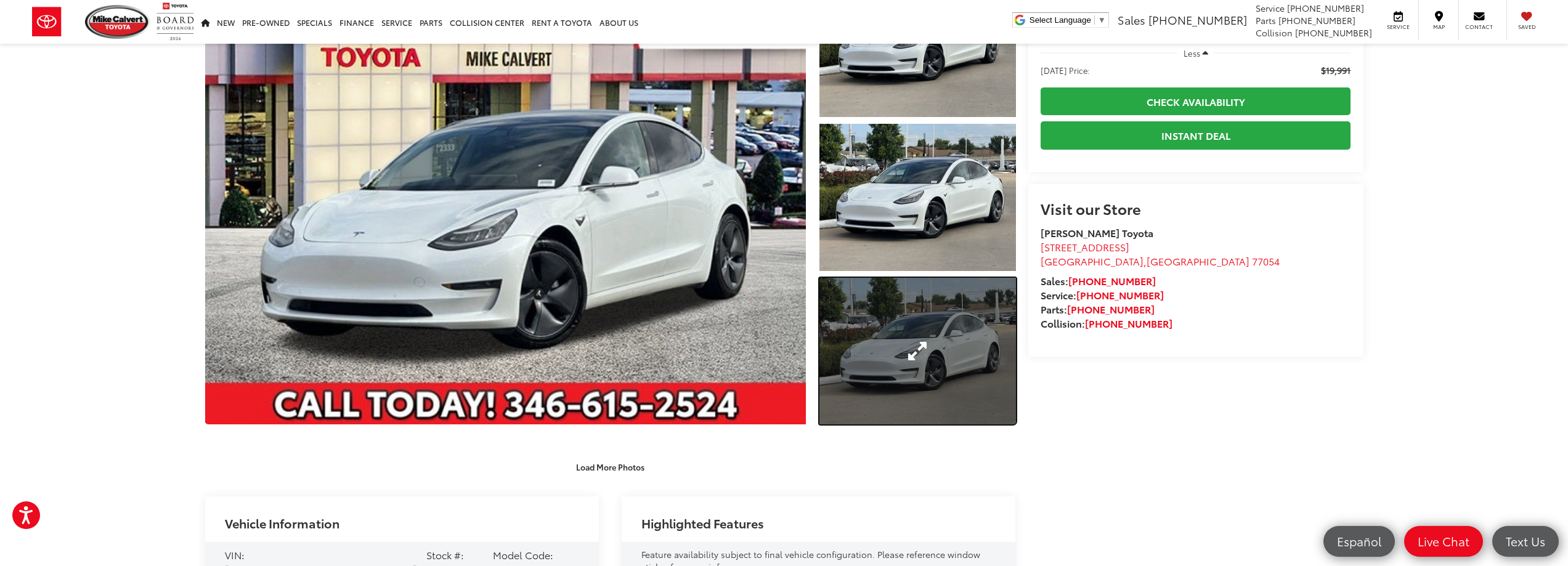
click at [923, 347] on link "Expand Photo 3" at bounding box center [918, 351] width 196 height 147
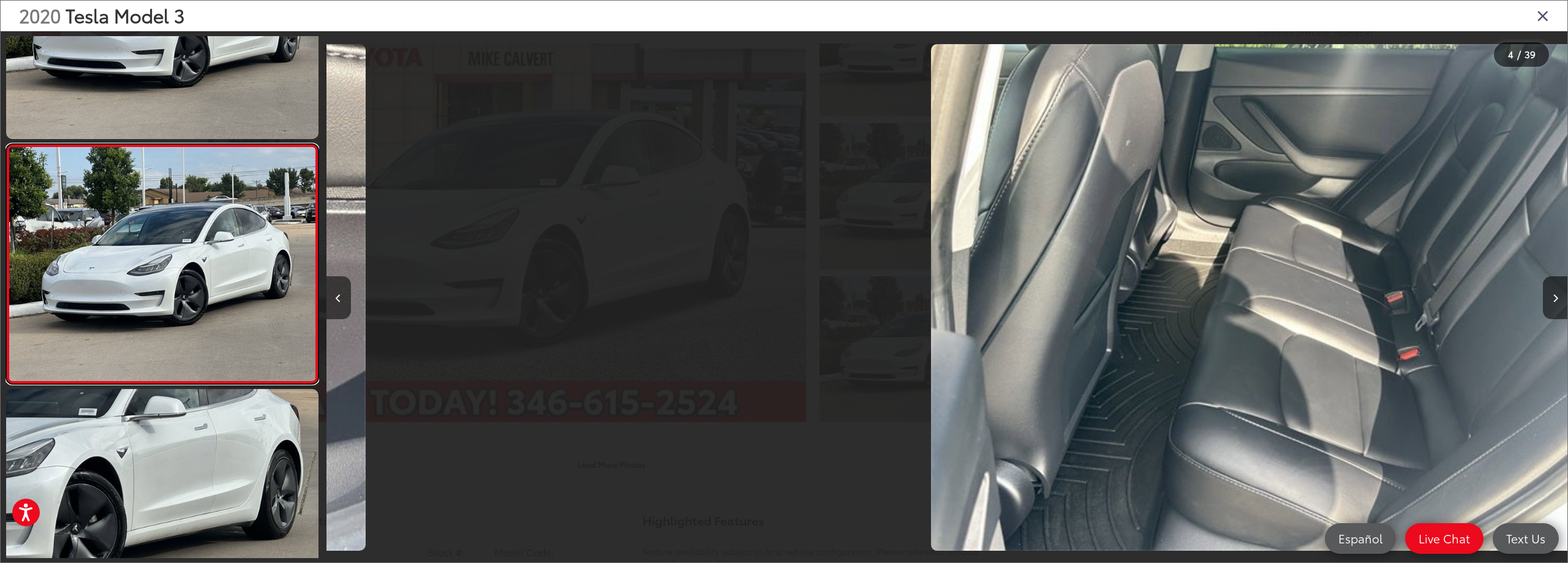
scroll to position [612, 0]
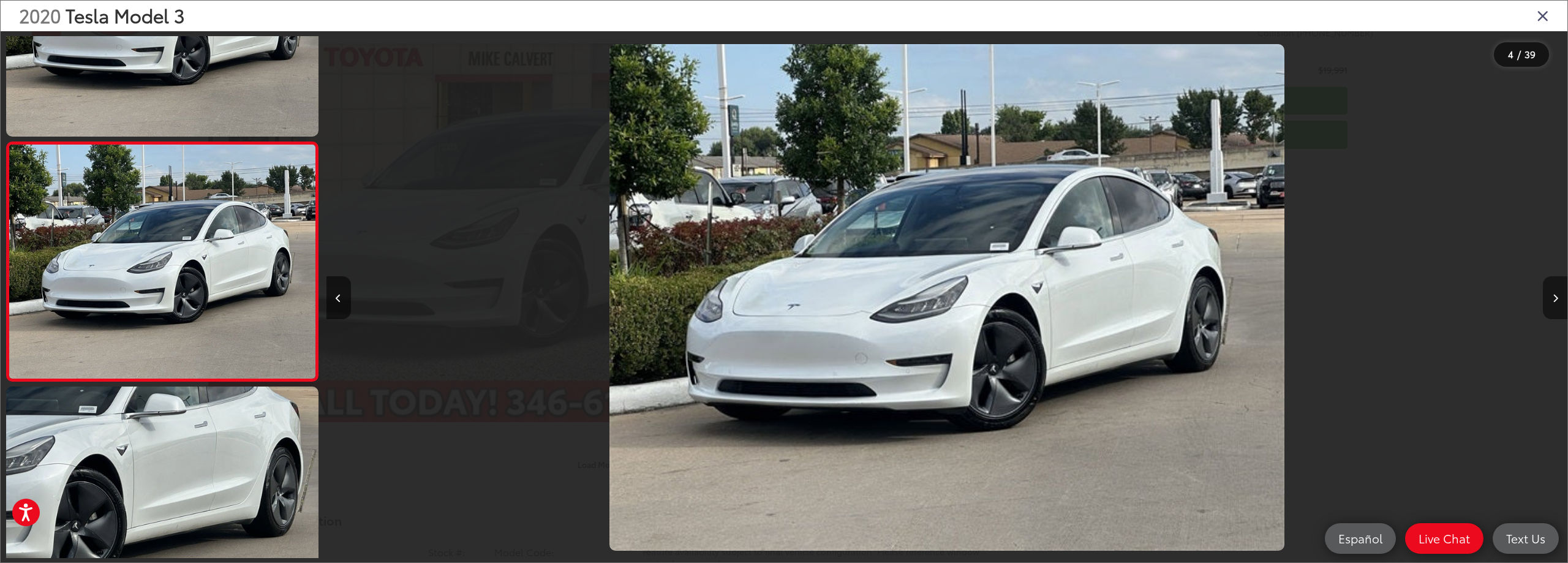
click at [1559, 296] on button "Next image" at bounding box center [1555, 297] width 24 height 43
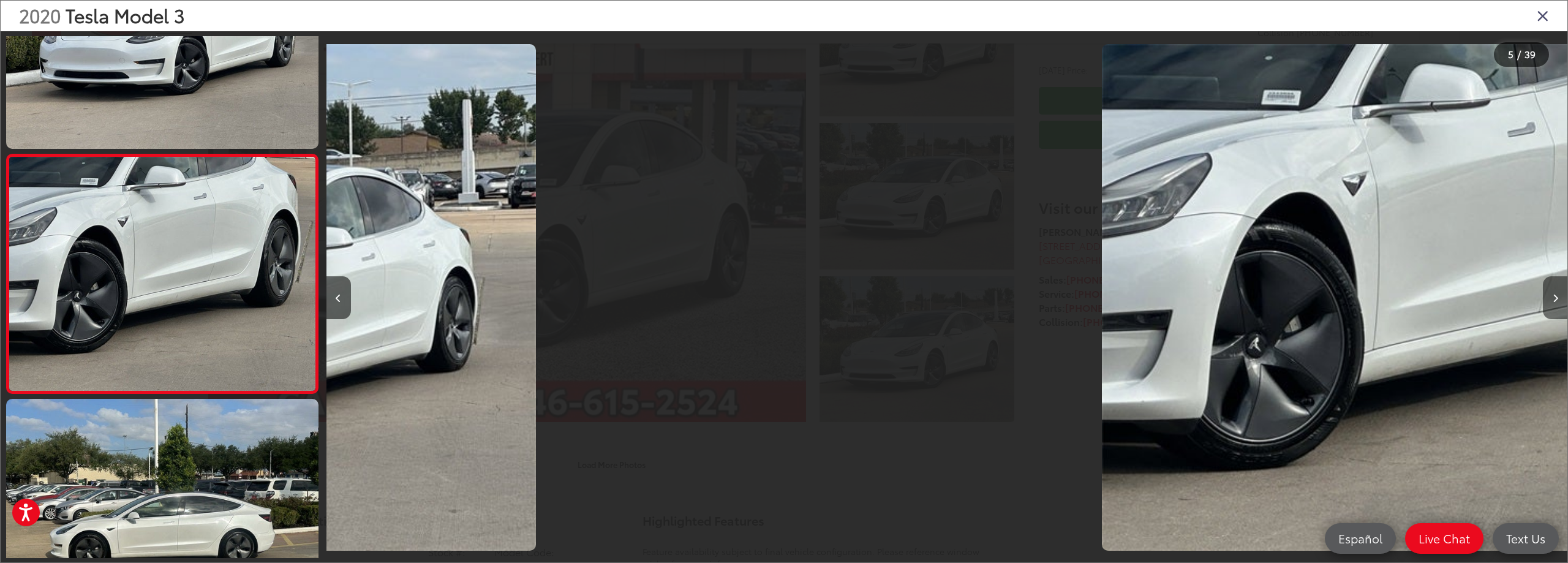
scroll to position [852, 0]
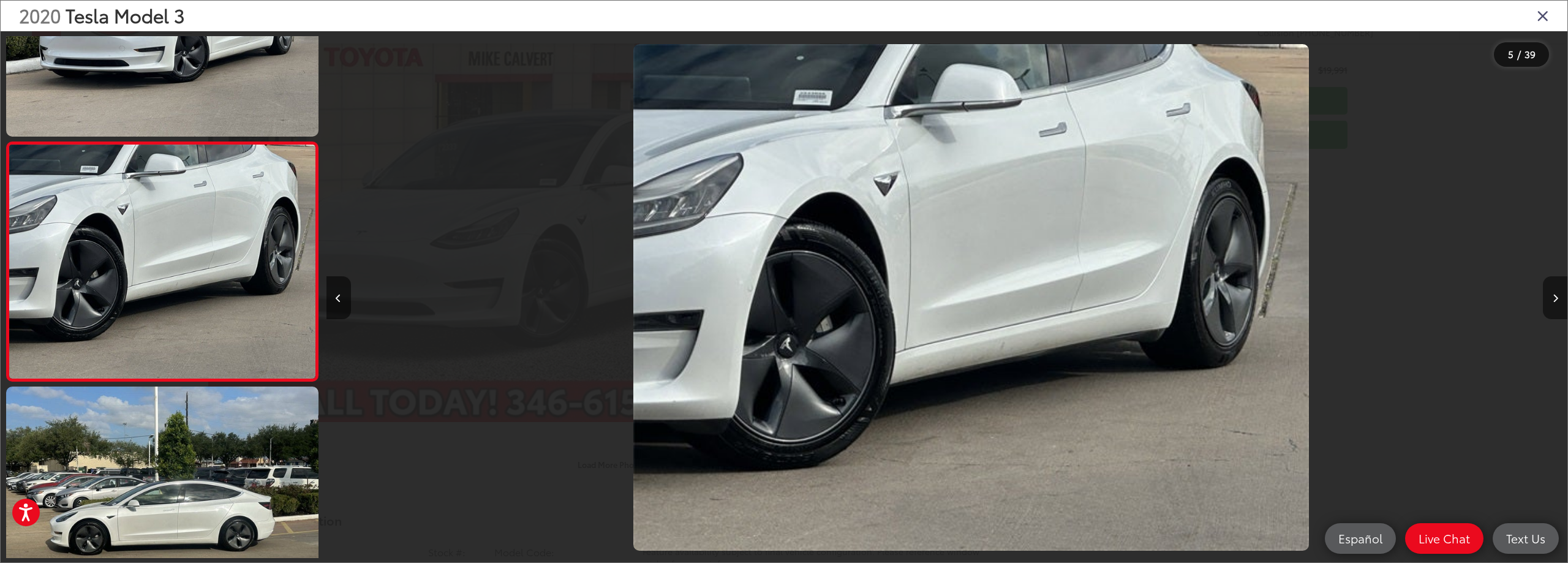
click at [1559, 296] on button "Next image" at bounding box center [1555, 297] width 24 height 43
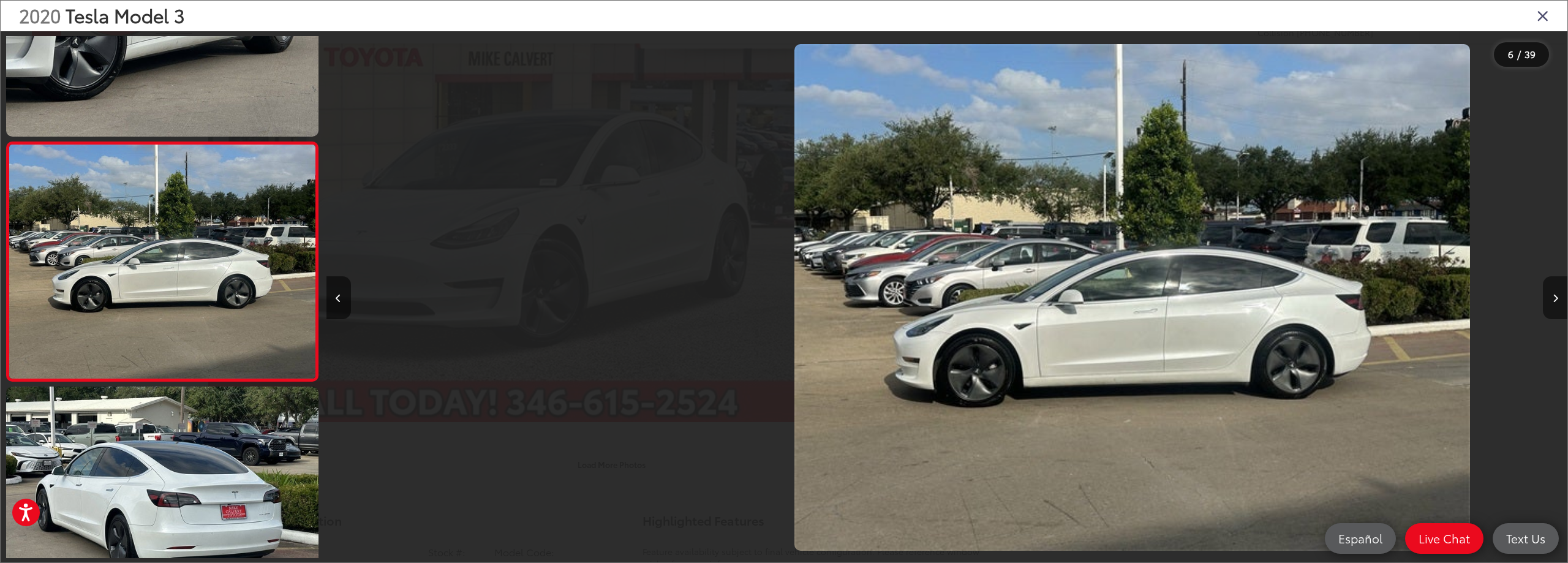
scroll to position [0, 6156]
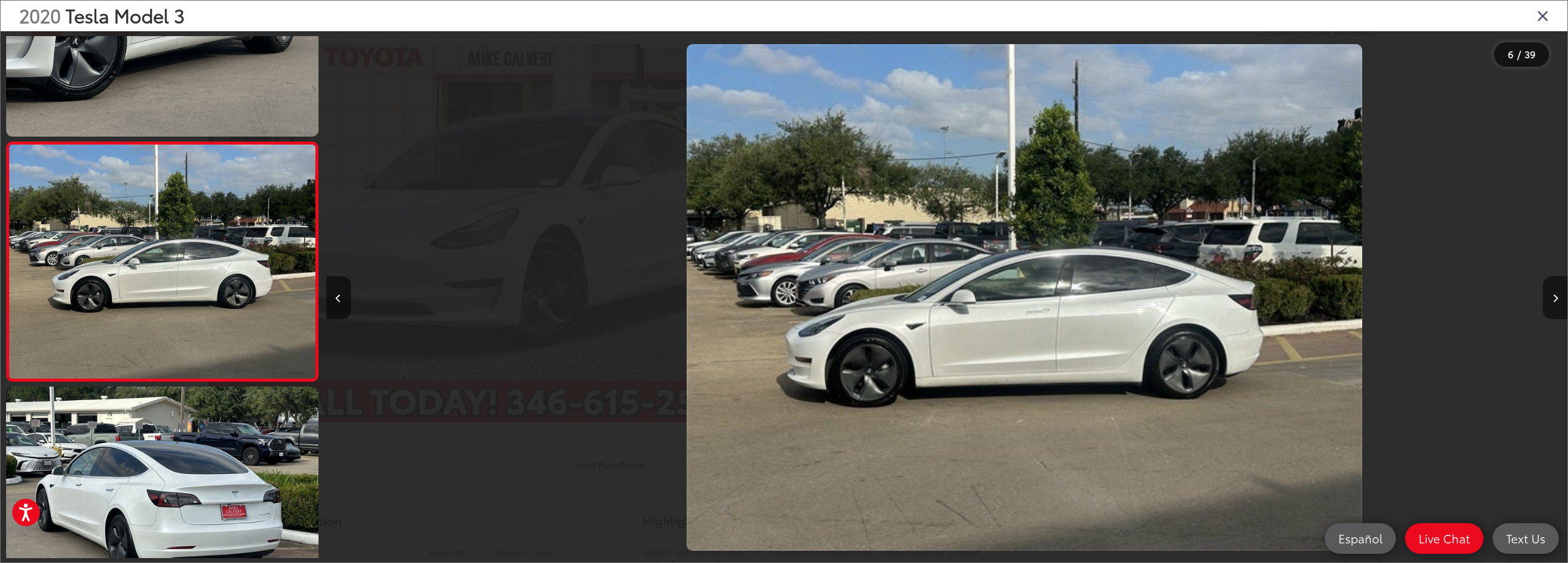
click at [1559, 296] on button "Next image" at bounding box center [1555, 297] width 24 height 43
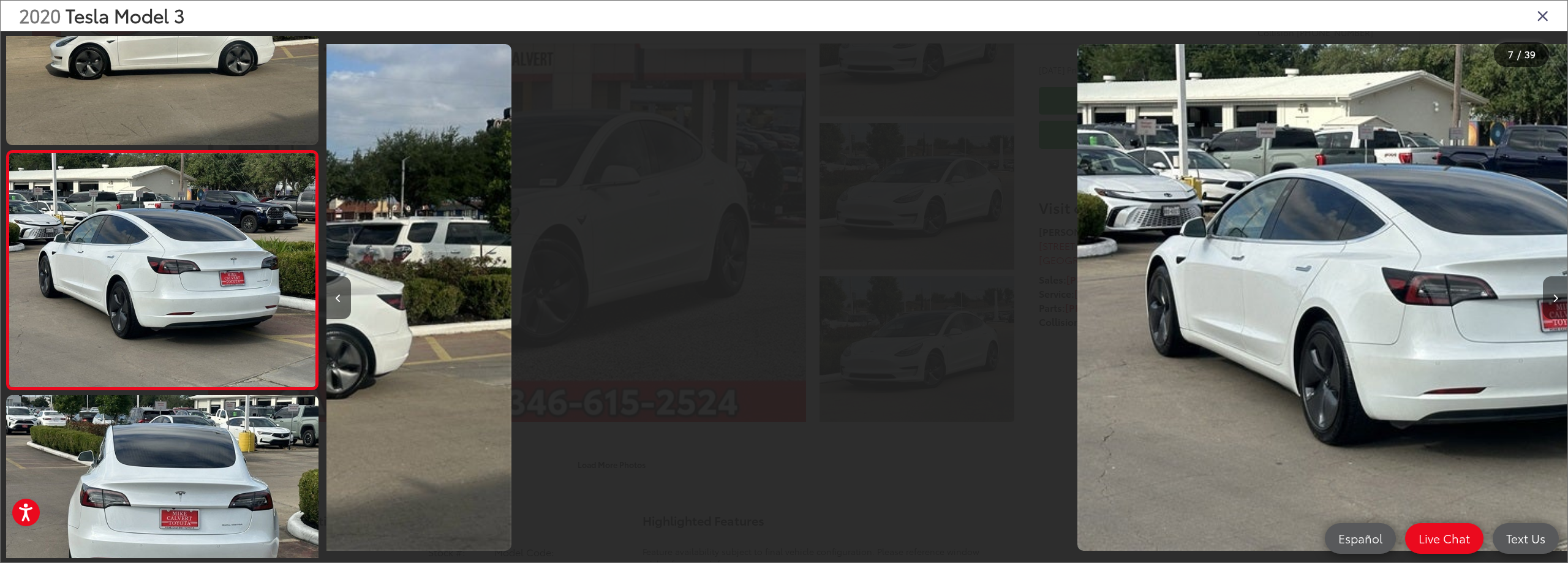
scroll to position [1330, 0]
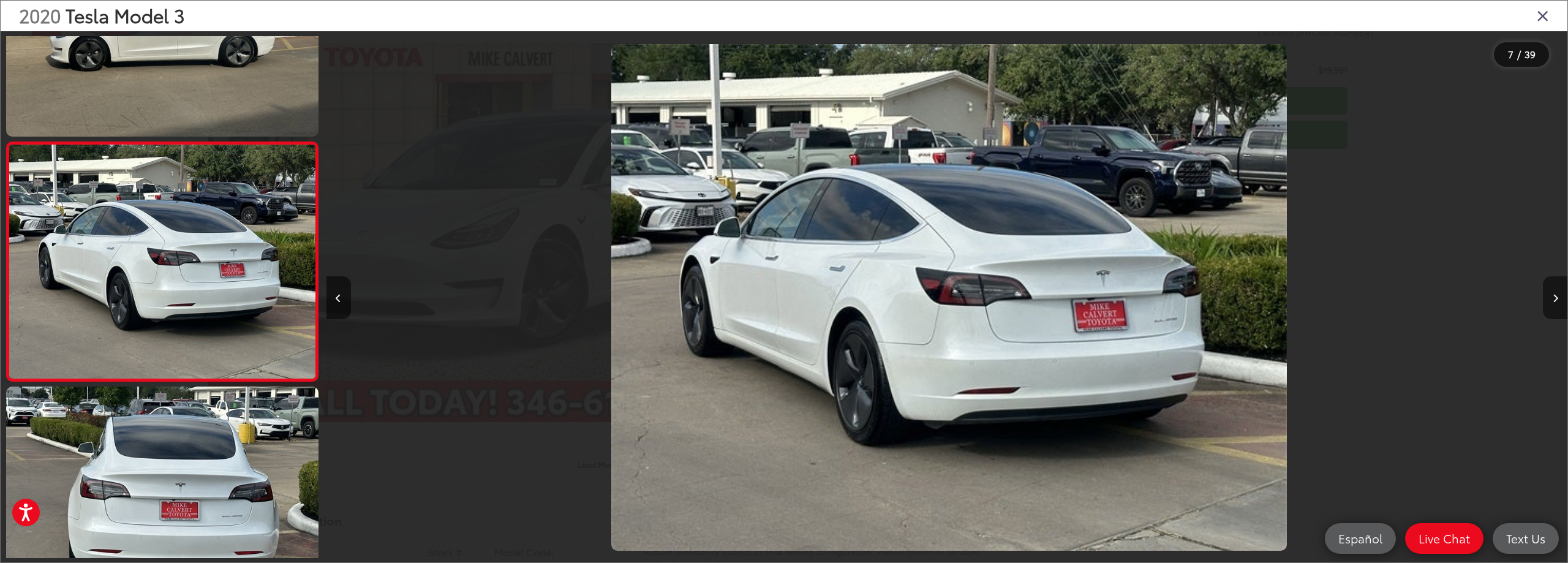
click at [1559, 296] on button "Next image" at bounding box center [1555, 297] width 24 height 43
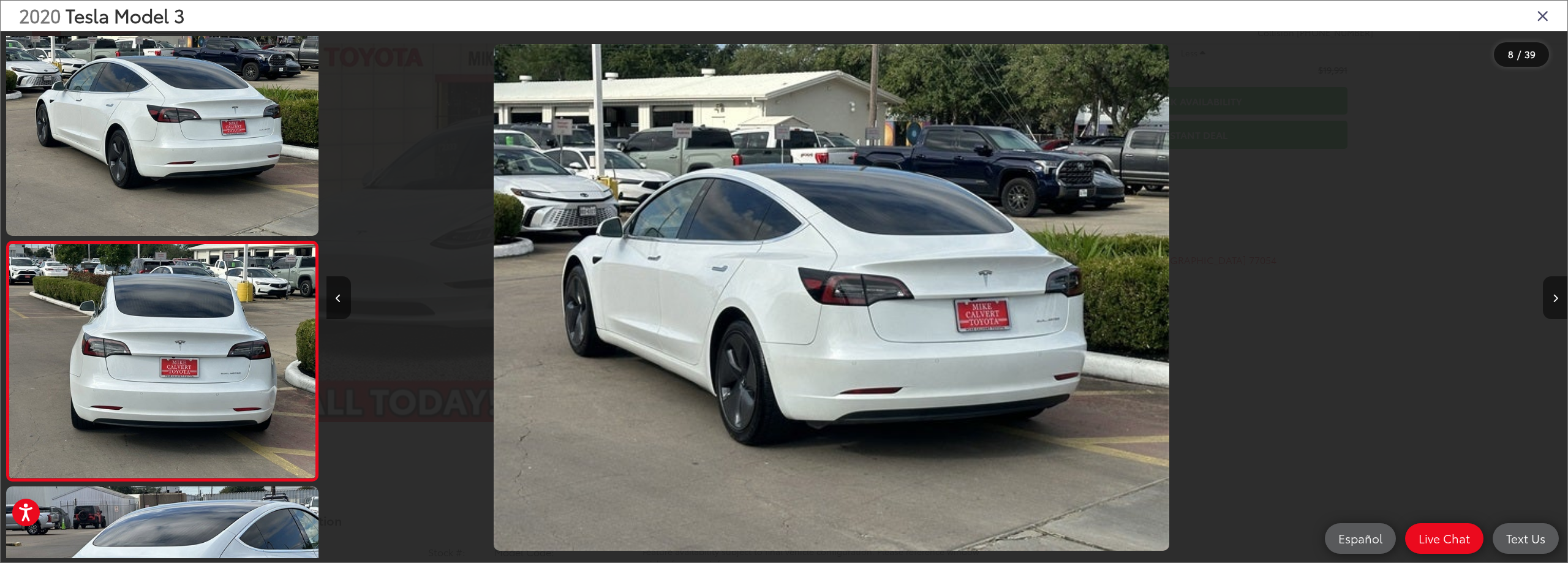
scroll to position [1568, 0]
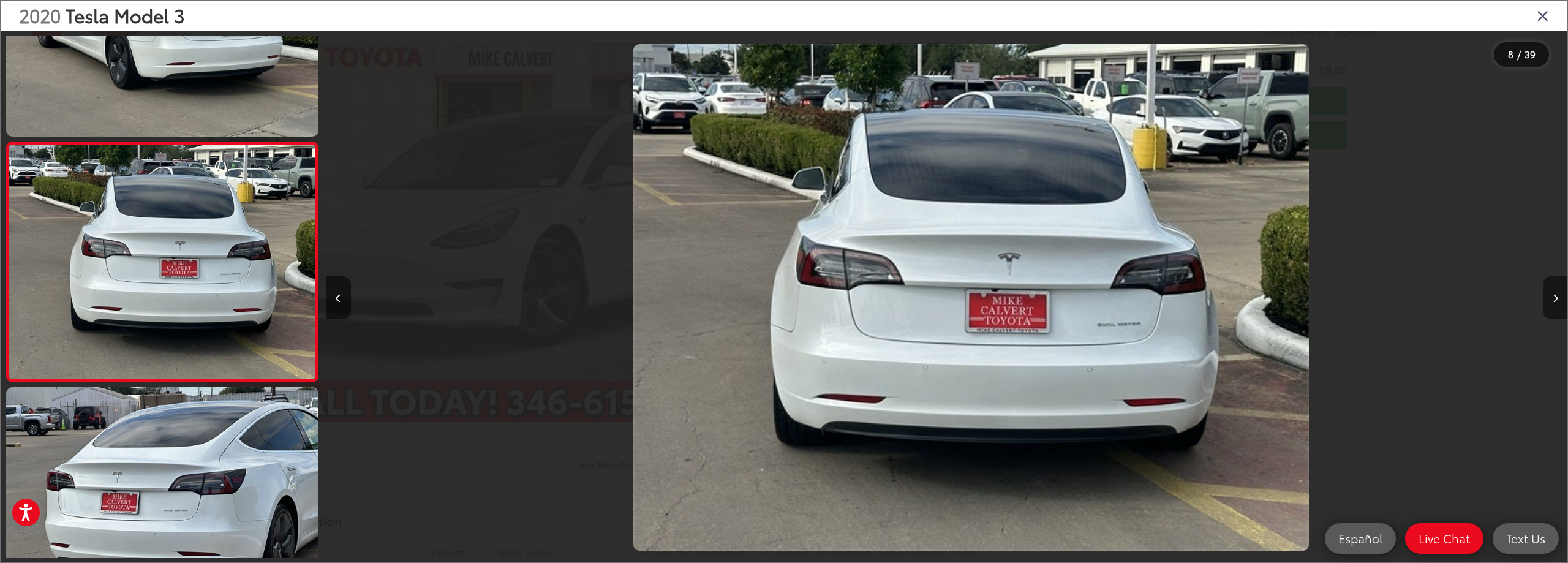
click at [1559, 296] on button "Next image" at bounding box center [1555, 297] width 24 height 43
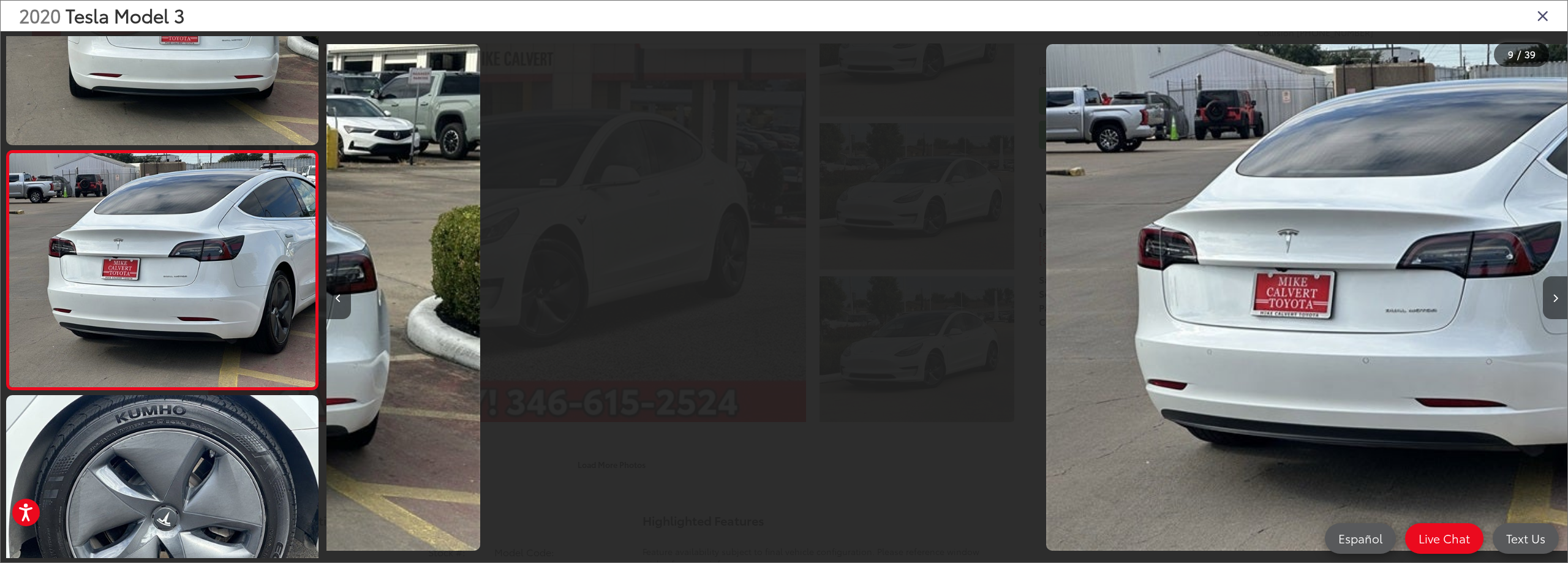
scroll to position [1808, 0]
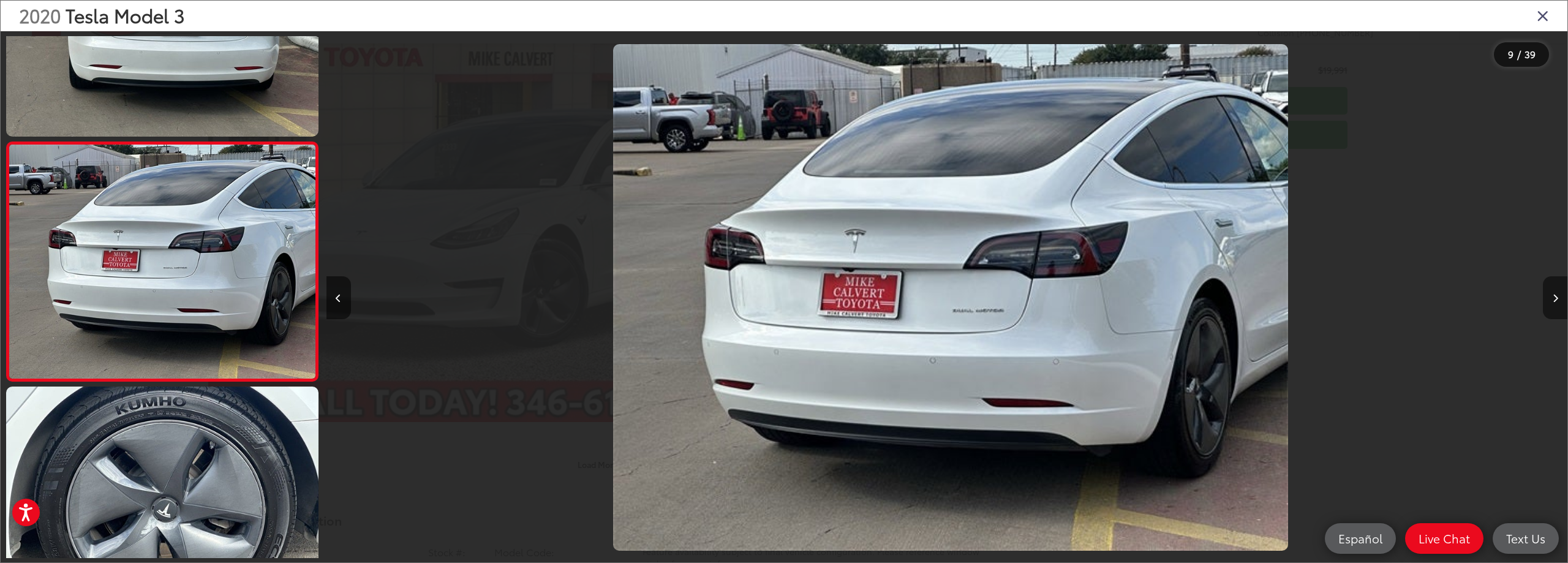
click at [1559, 296] on button "Next image" at bounding box center [1555, 297] width 24 height 43
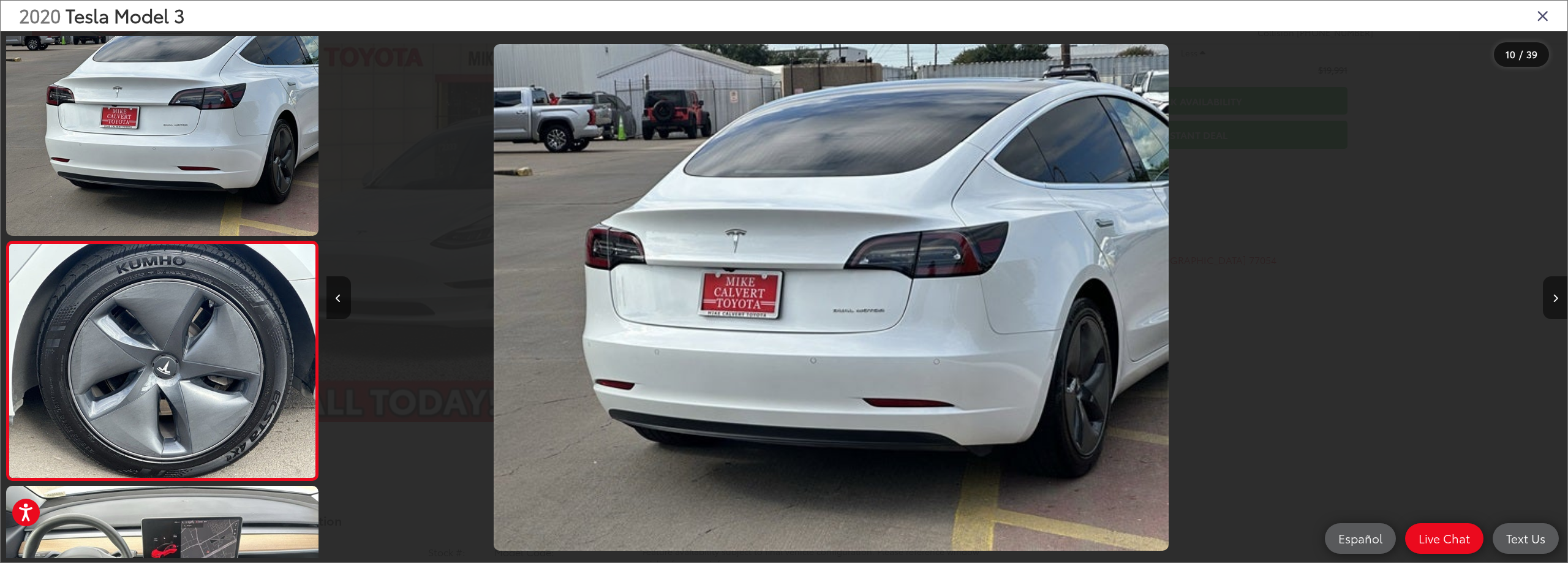
scroll to position [2048, 0]
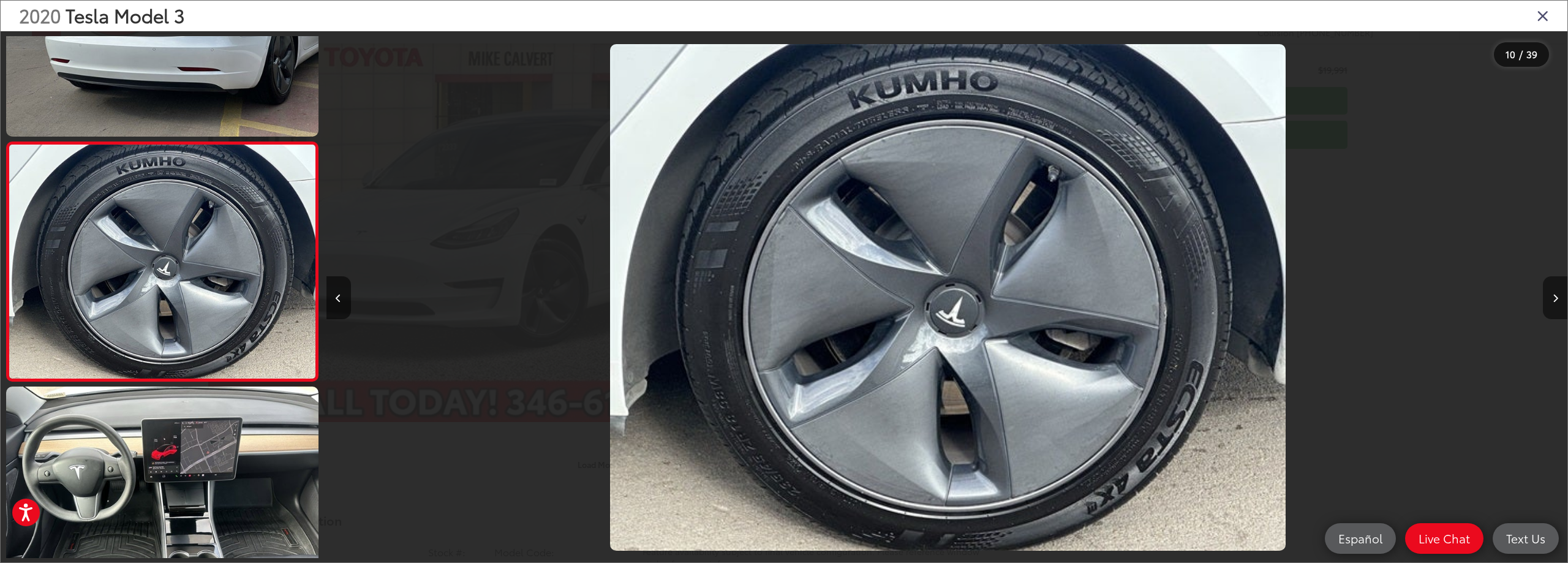
click at [1559, 296] on button "Next image" at bounding box center [1555, 297] width 24 height 43
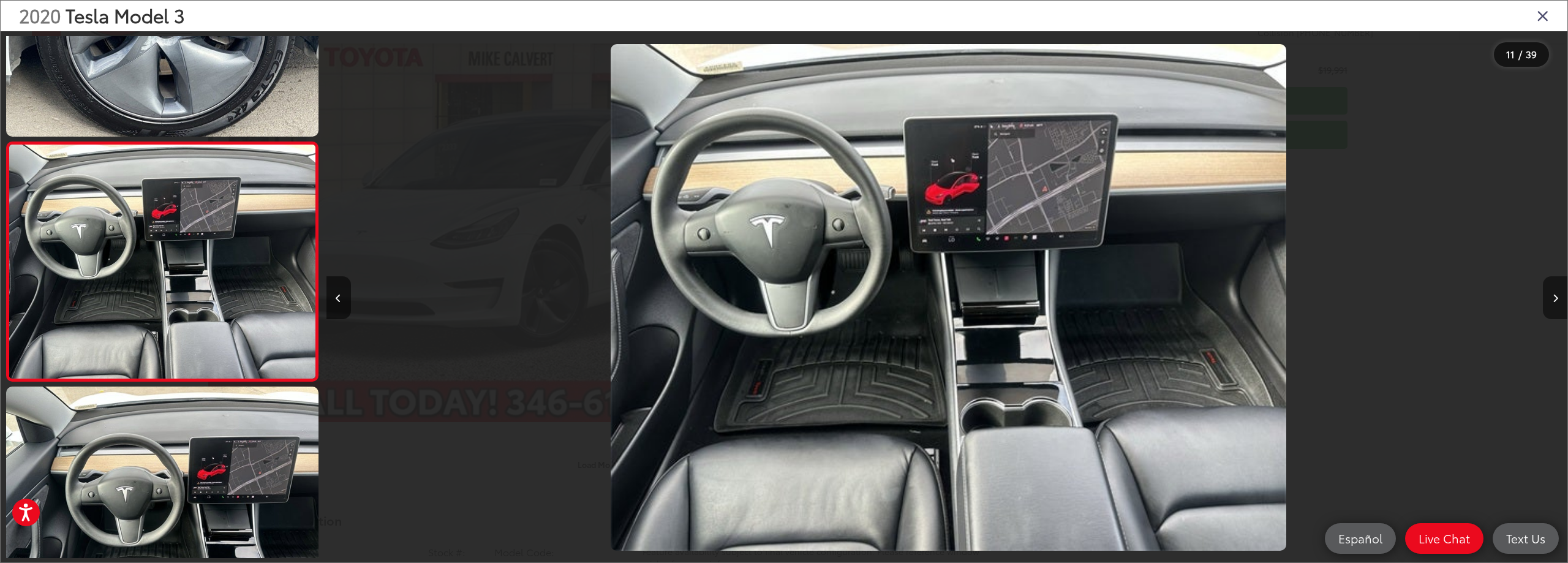
scroll to position [0, 12415]
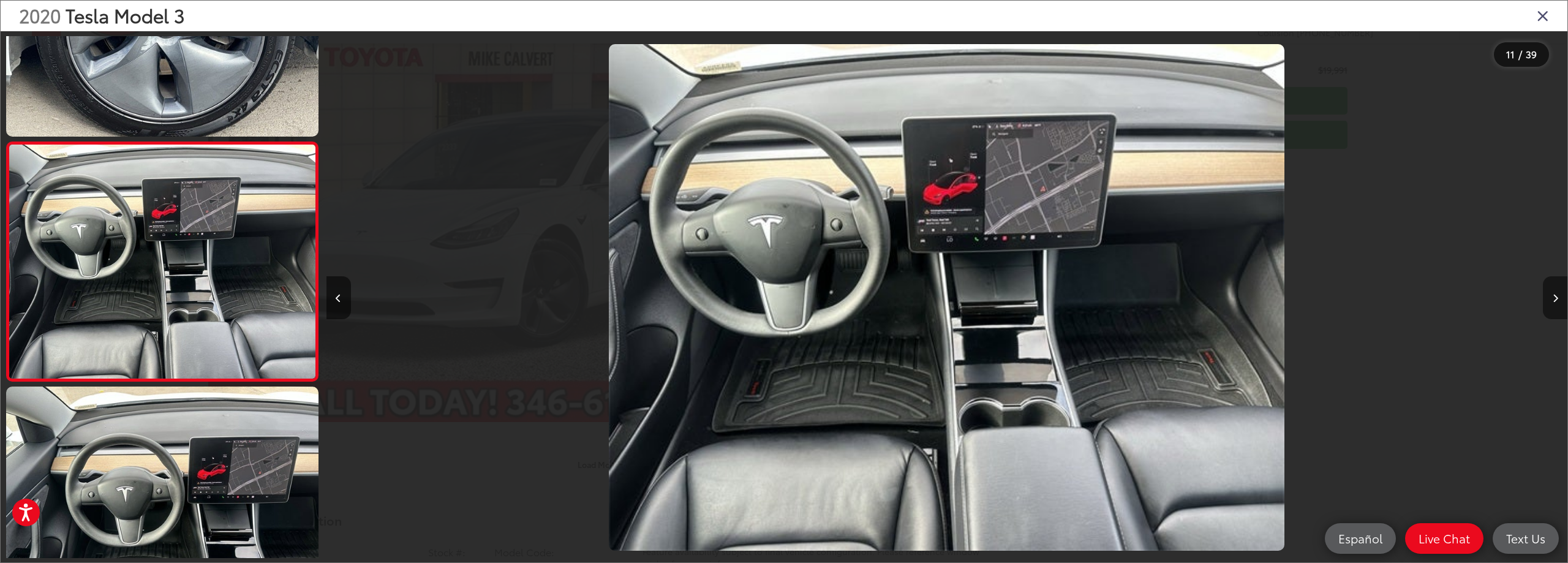
click at [1555, 298] on icon "Next image" at bounding box center [1555, 298] width 6 height 8
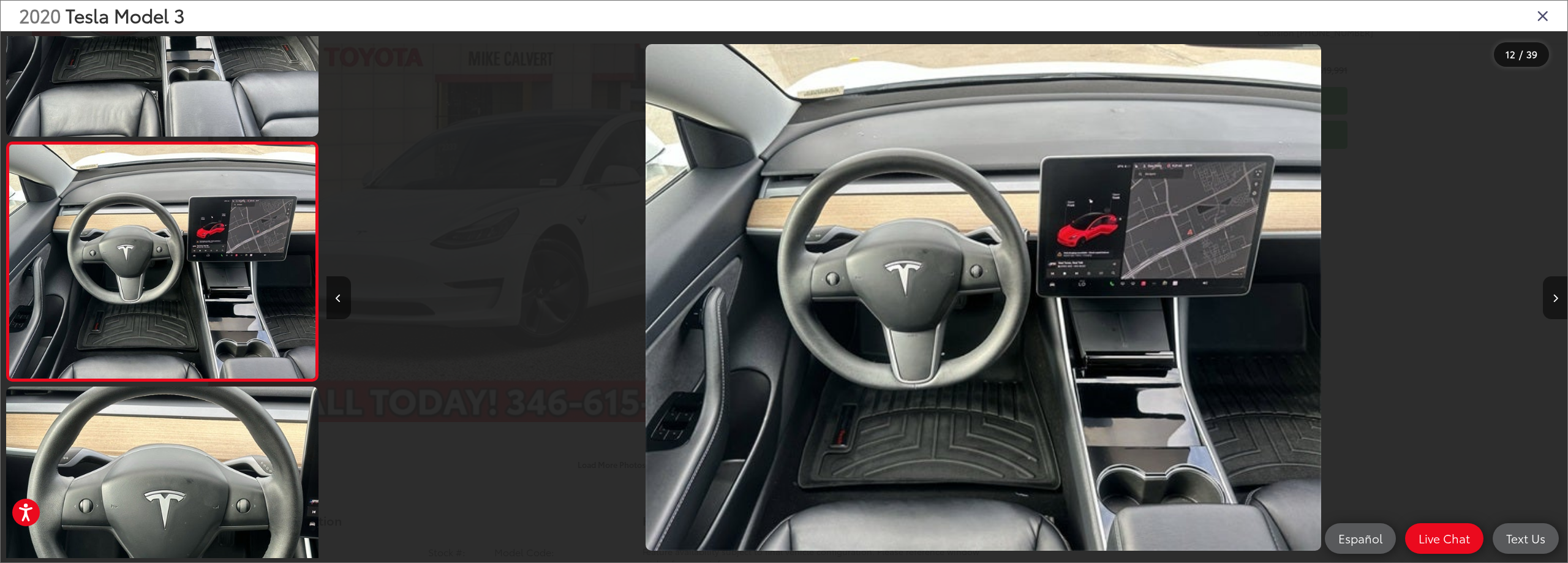
scroll to position [0, 13656]
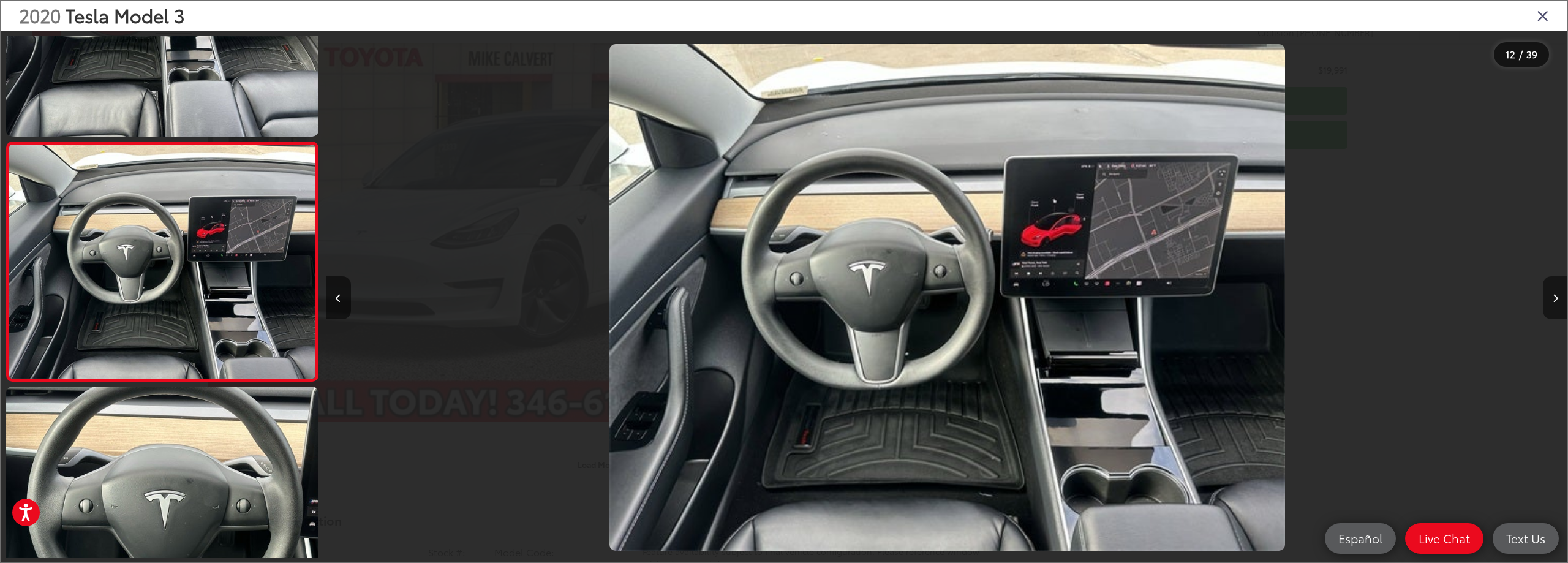
click at [1555, 298] on icon "Next image" at bounding box center [1555, 298] width 6 height 8
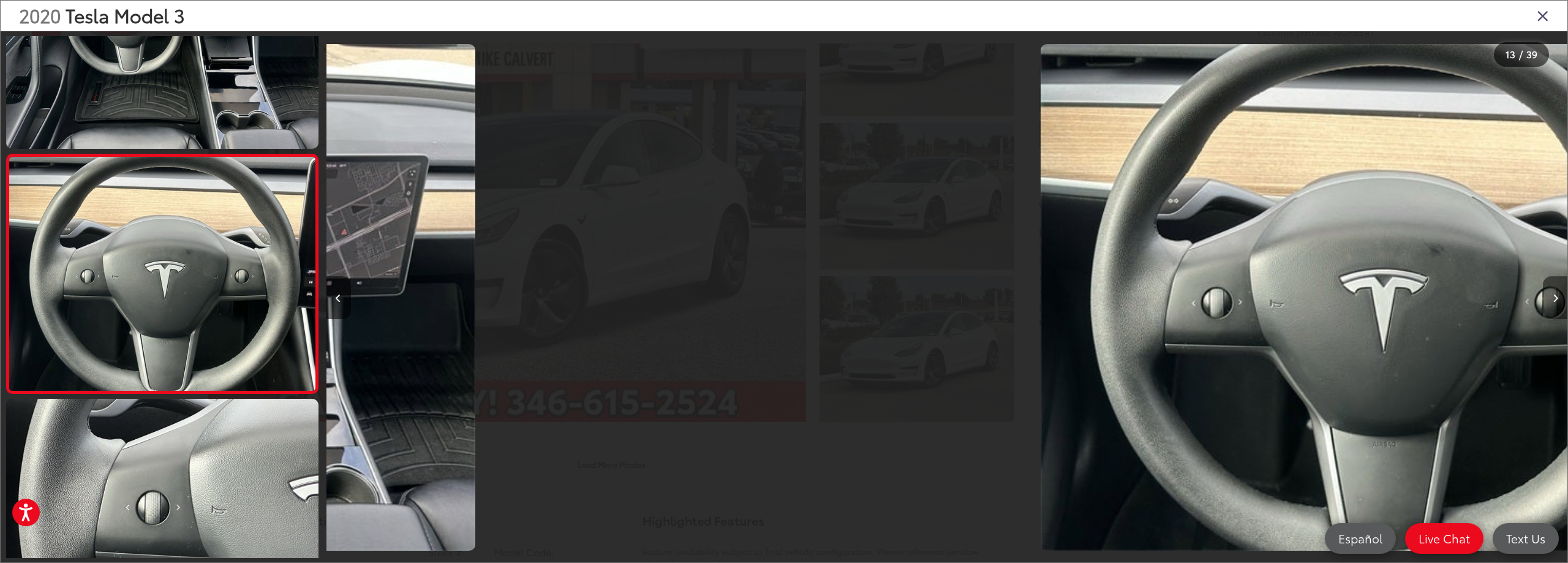
scroll to position [2764, 0]
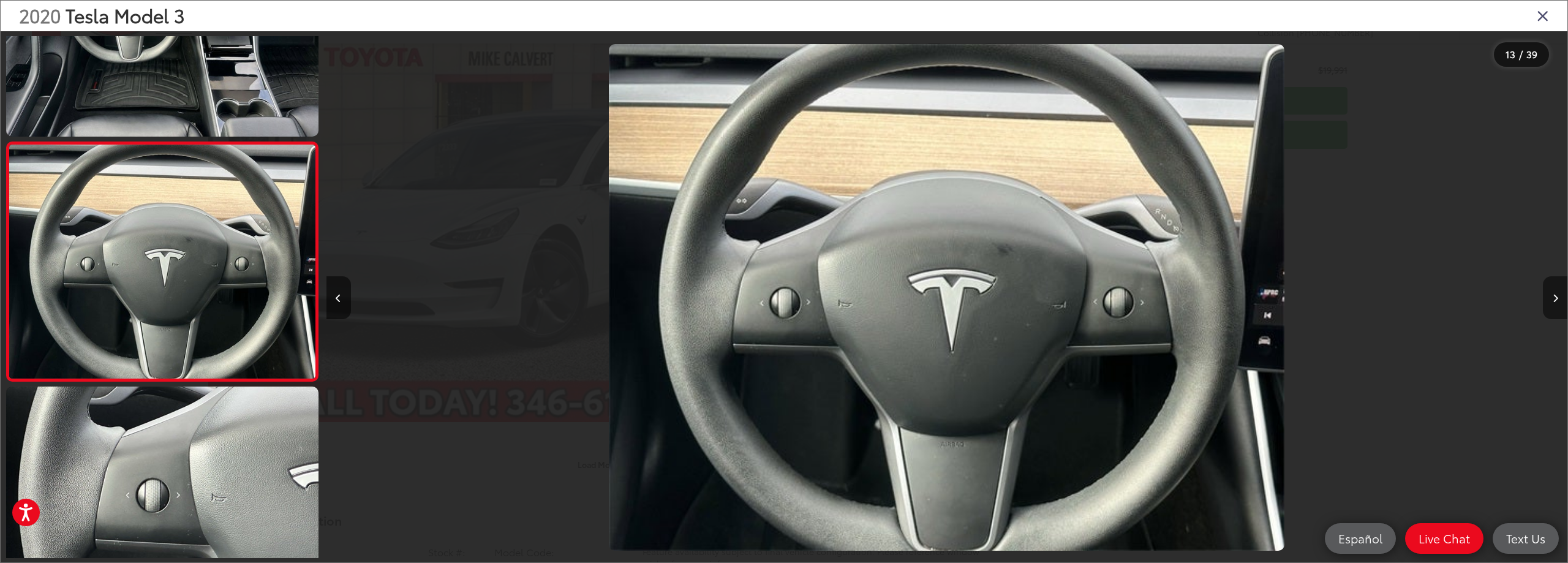
click at [1555, 298] on icon "Next image" at bounding box center [1555, 298] width 6 height 8
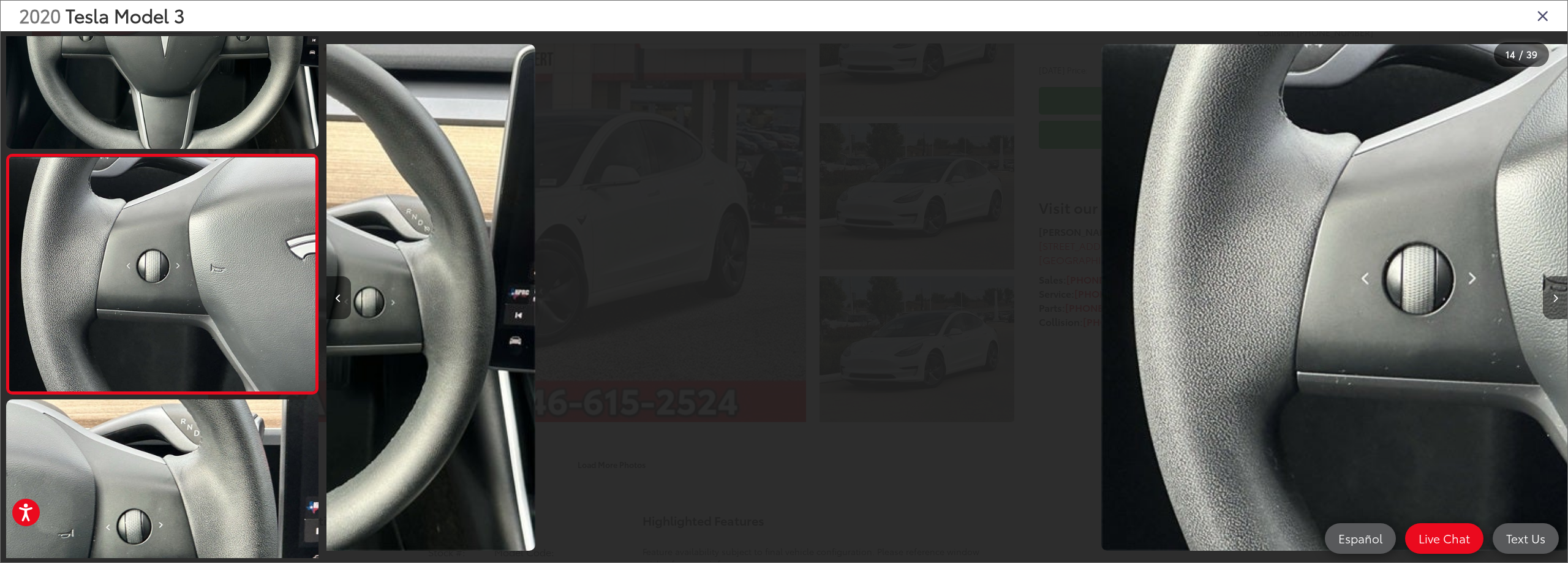
scroll to position [3004, 0]
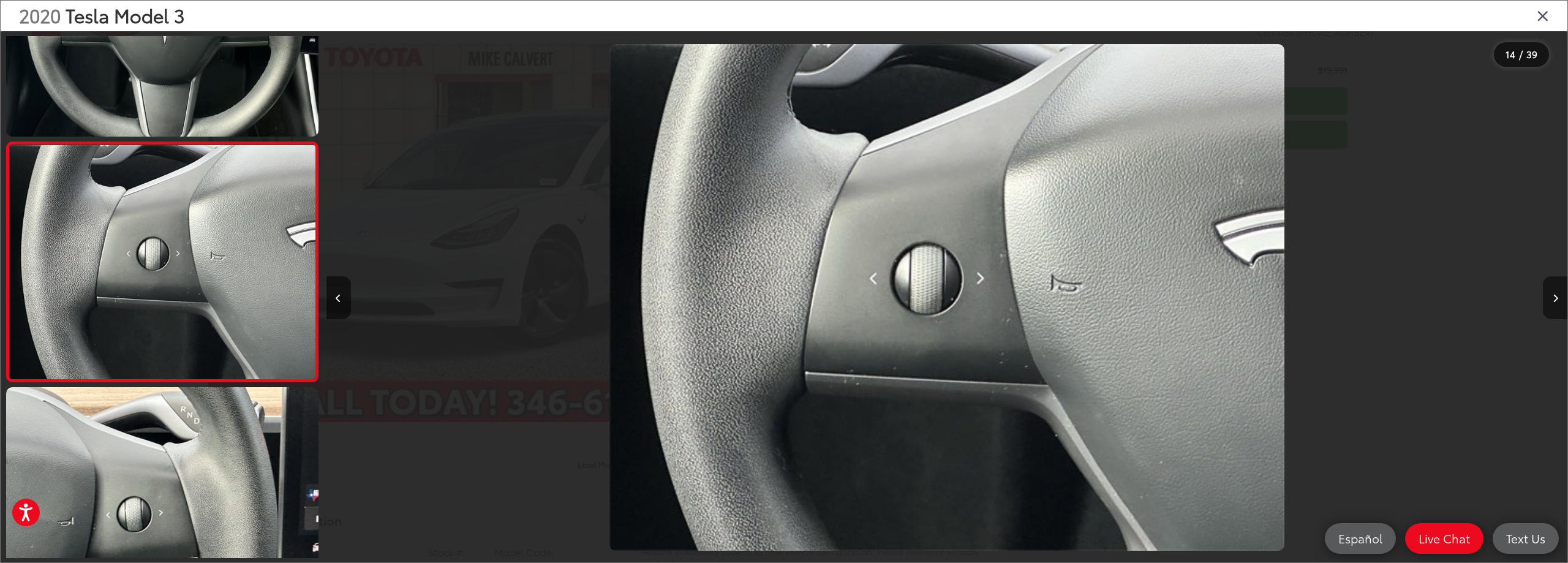
click at [1555, 298] on icon "Next image" at bounding box center [1555, 298] width 6 height 8
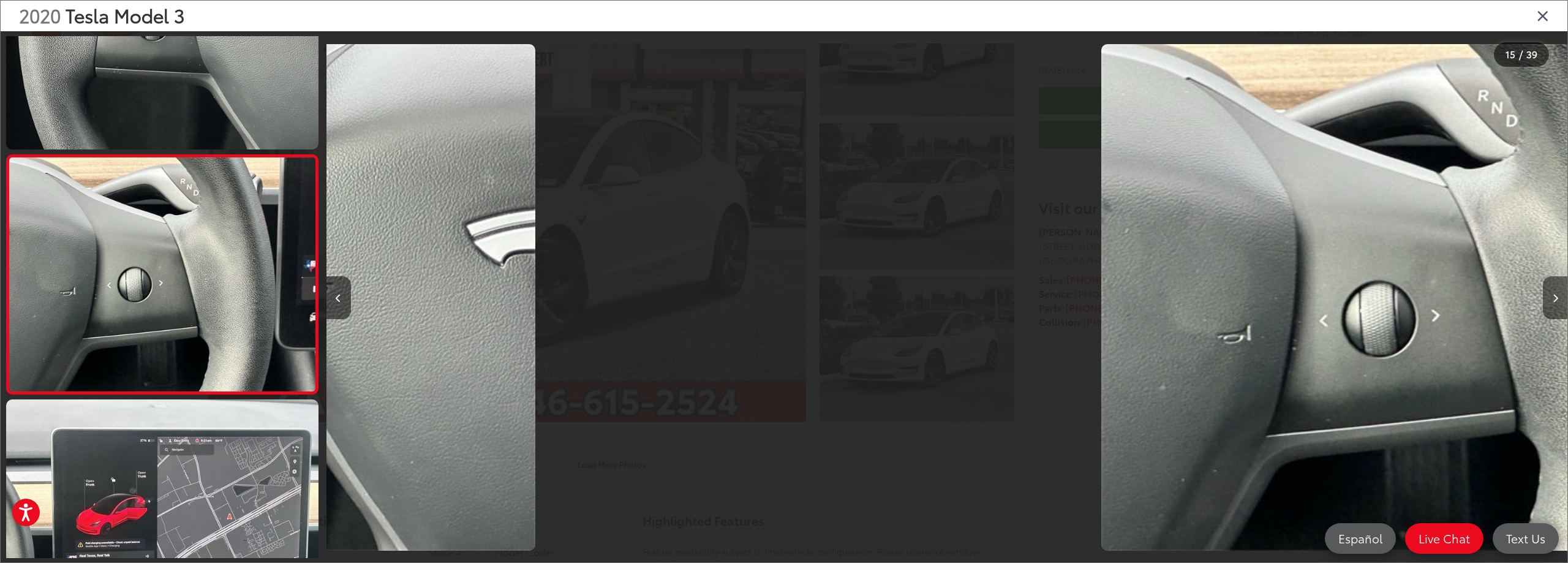
scroll to position [3243, 0]
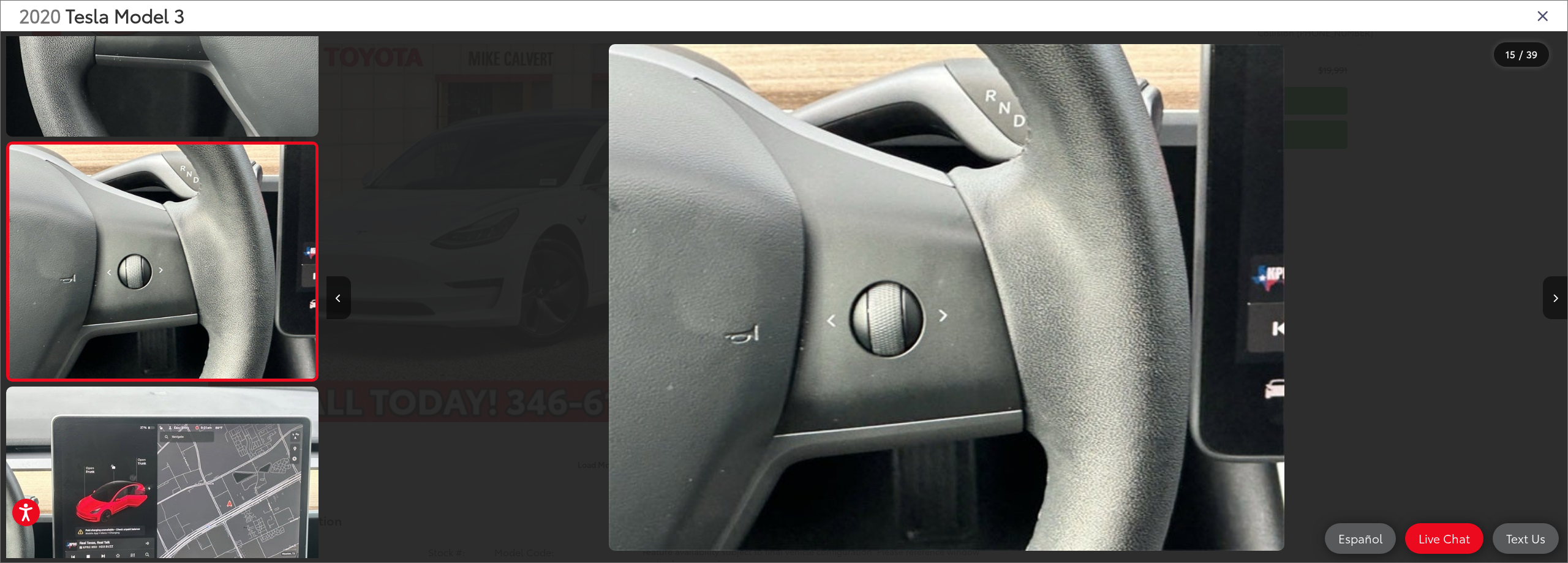
click at [1555, 298] on icon "Next image" at bounding box center [1555, 298] width 6 height 8
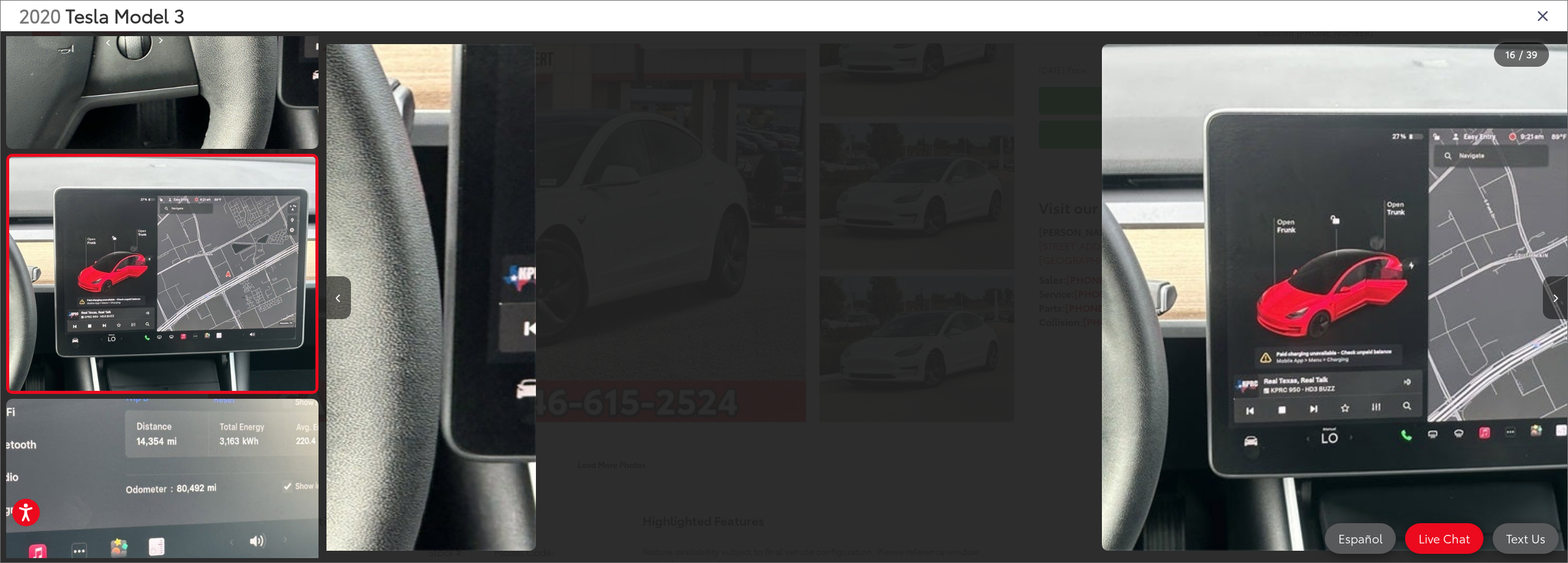
scroll to position [3482, 0]
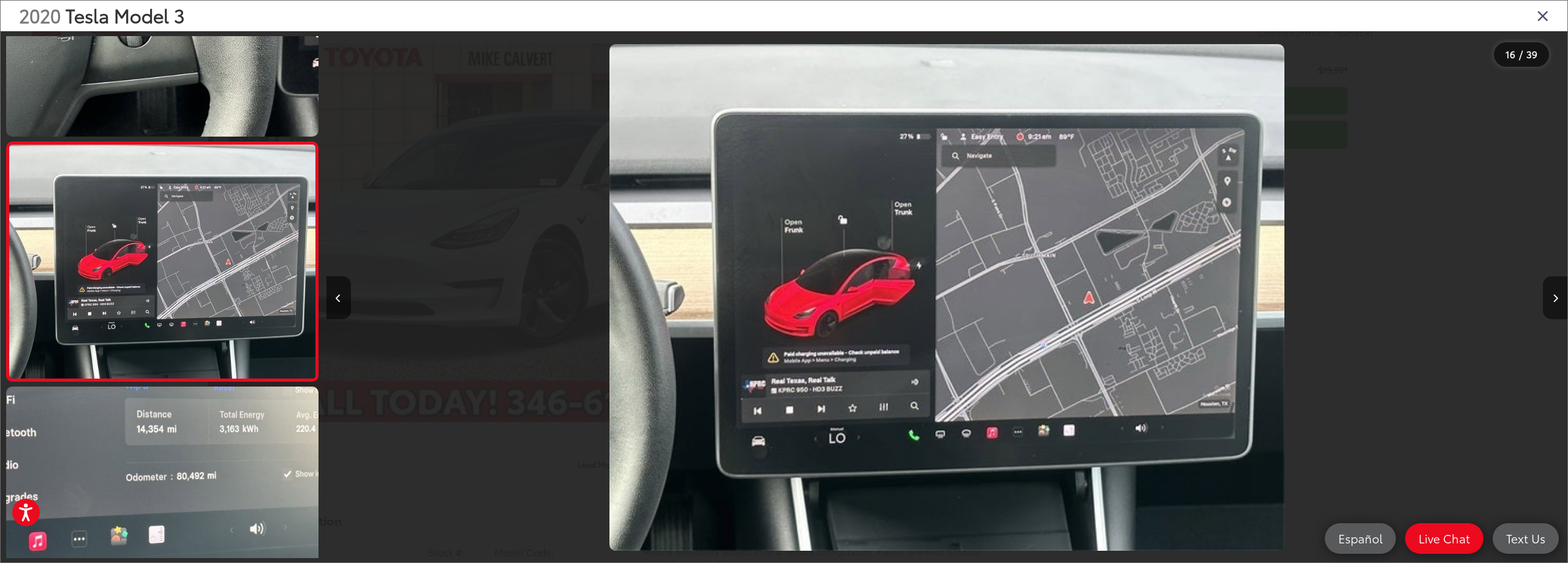
click at [1555, 298] on icon "Next image" at bounding box center [1555, 298] width 6 height 8
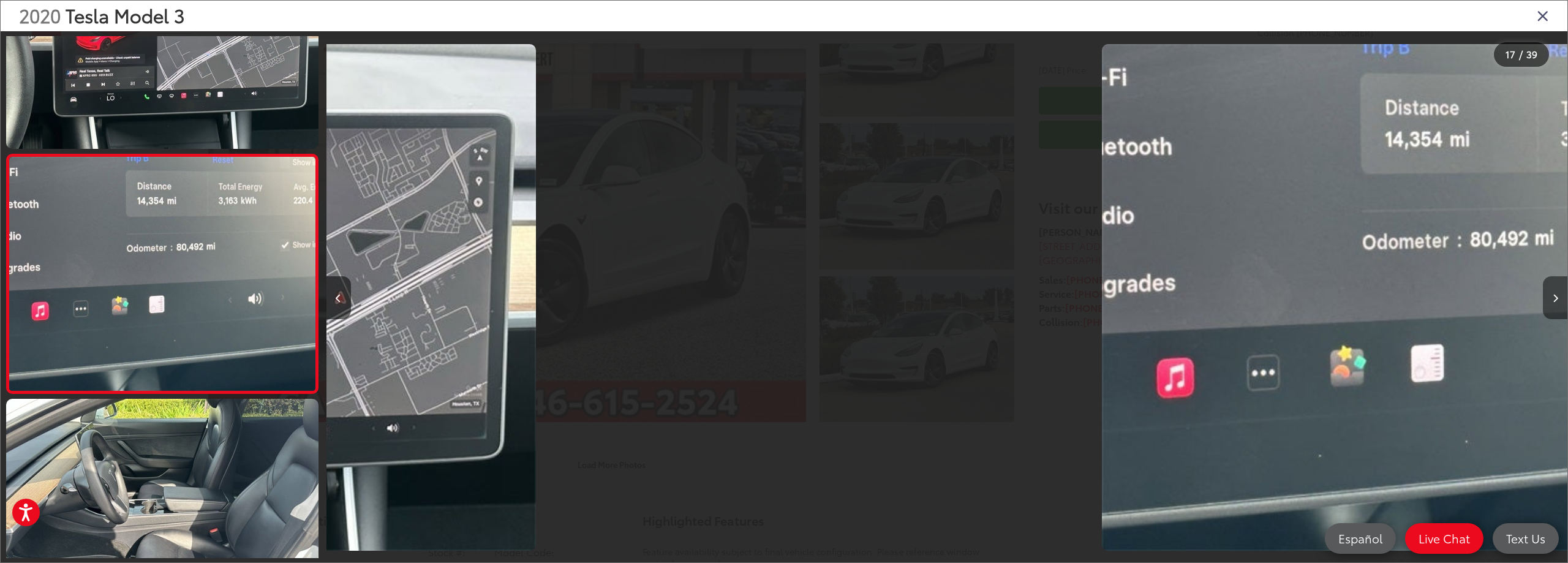
scroll to position [3721, 0]
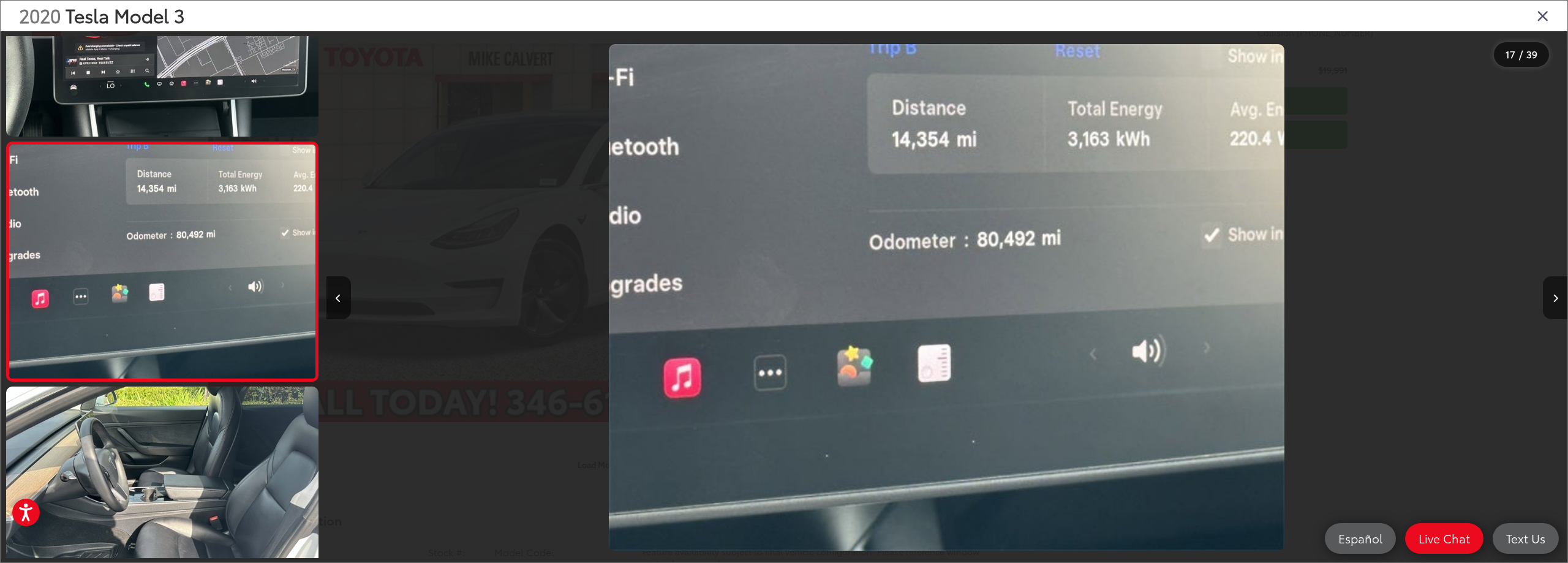
click at [1555, 298] on icon "Next image" at bounding box center [1555, 298] width 6 height 8
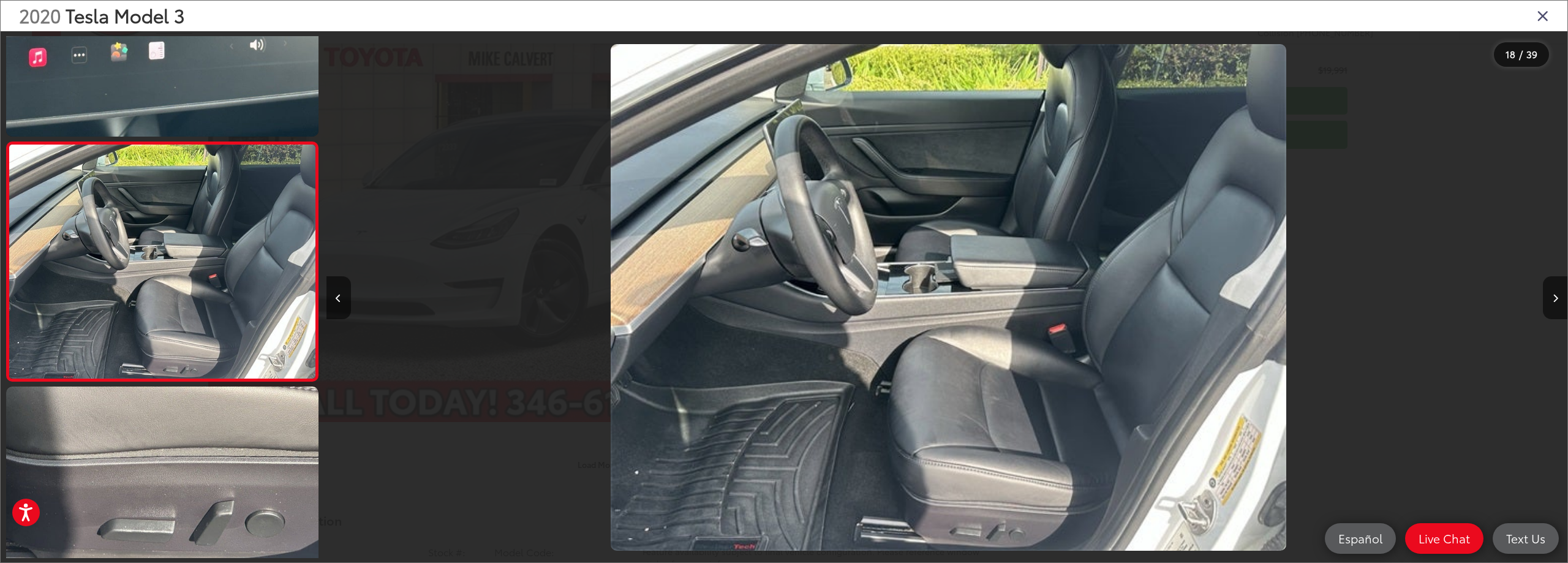
scroll to position [0, 21105]
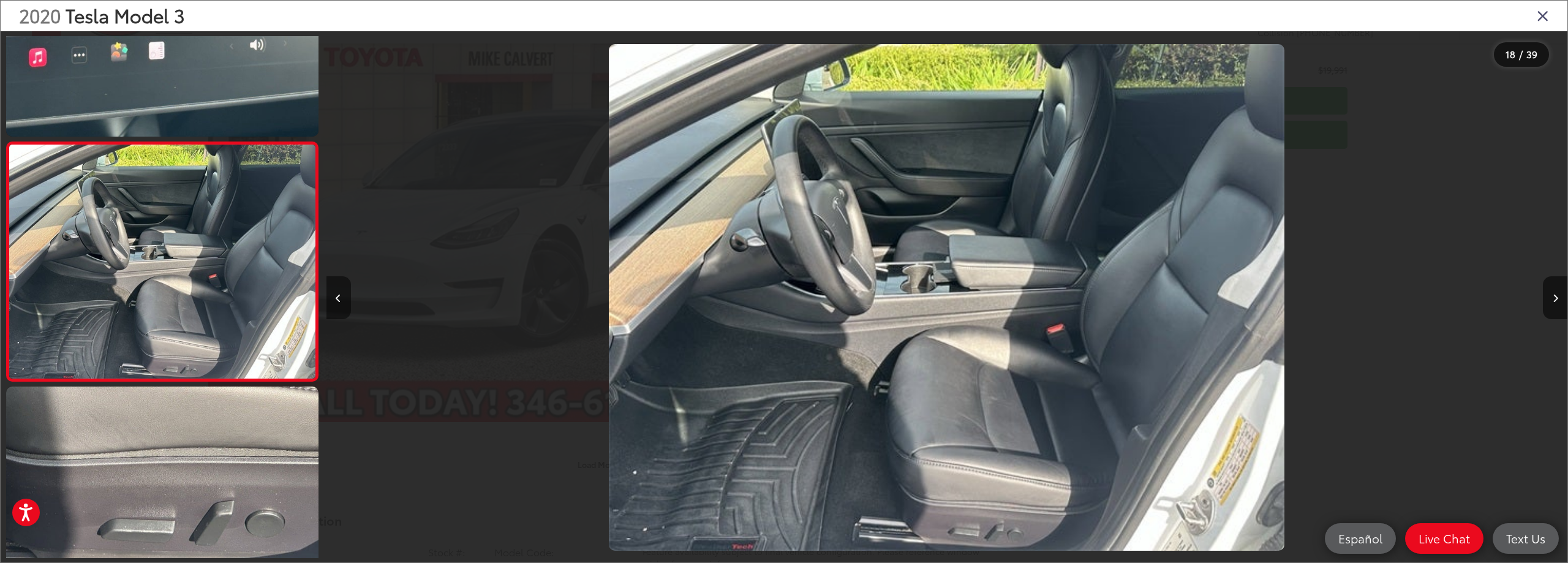
click at [333, 296] on button "Previous image" at bounding box center [338, 297] width 24 height 43
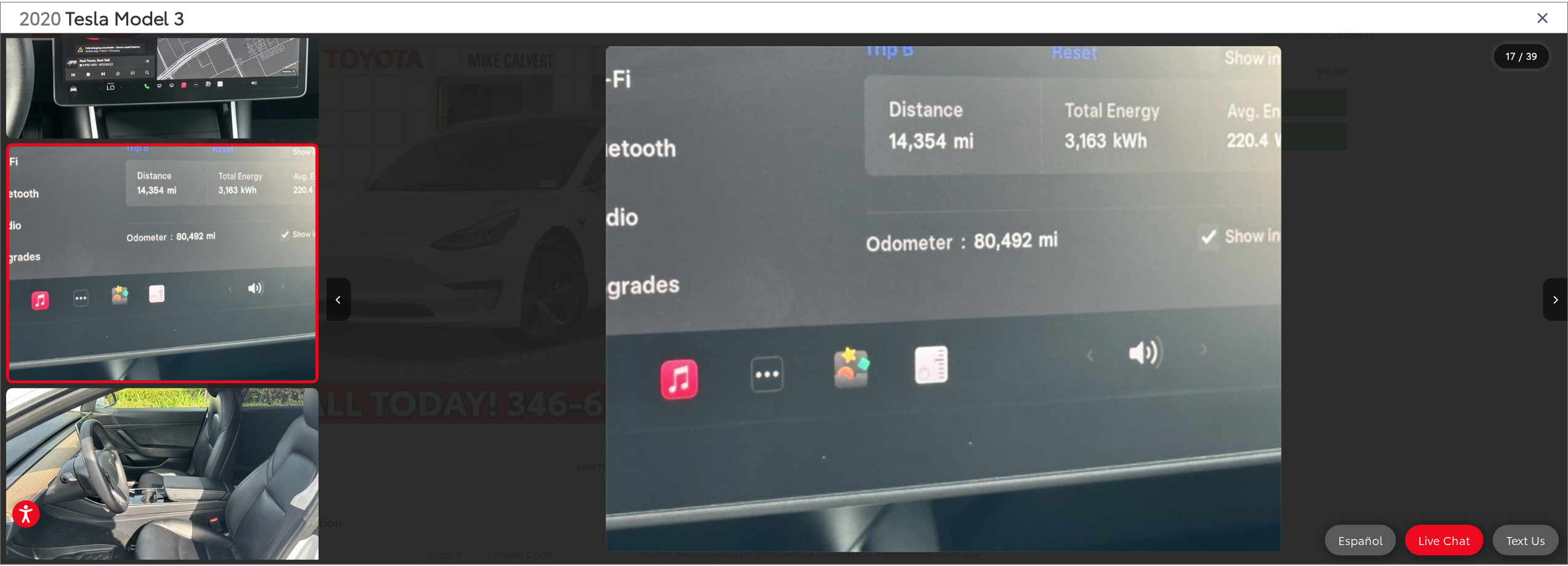
scroll to position [0, 19981]
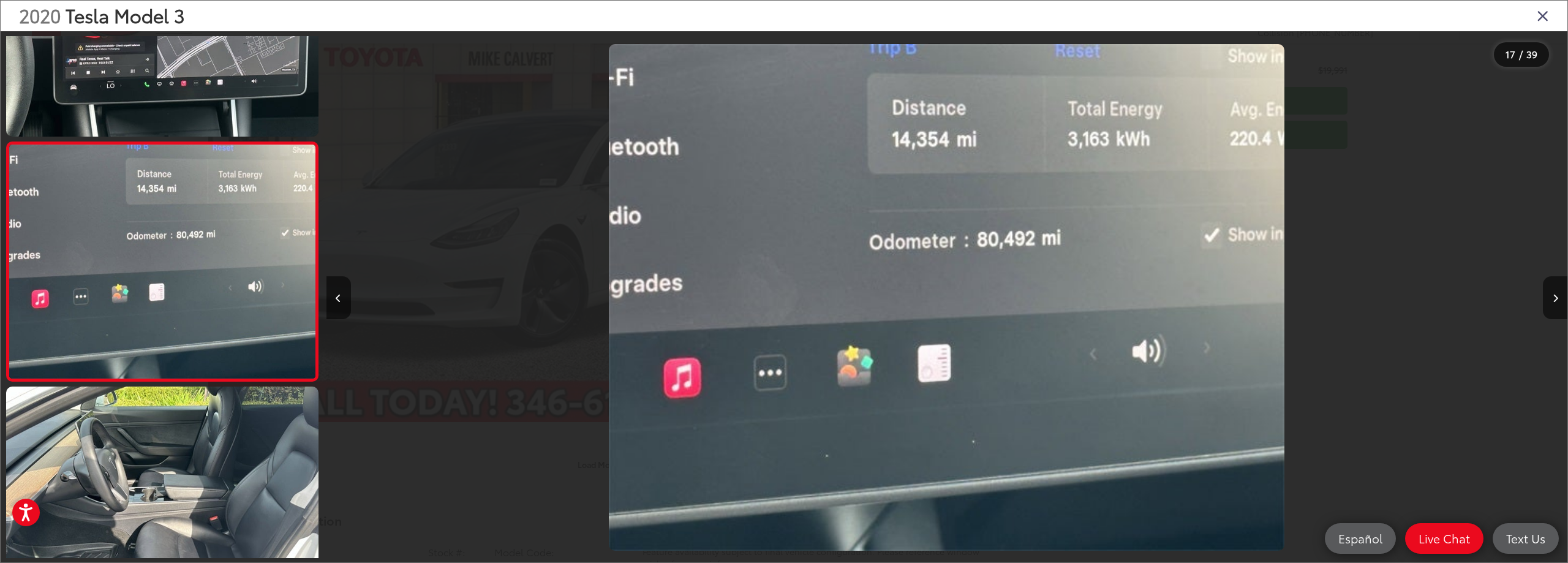
click at [1544, 15] on icon "Close gallery" at bounding box center [1543, 15] width 13 height 16
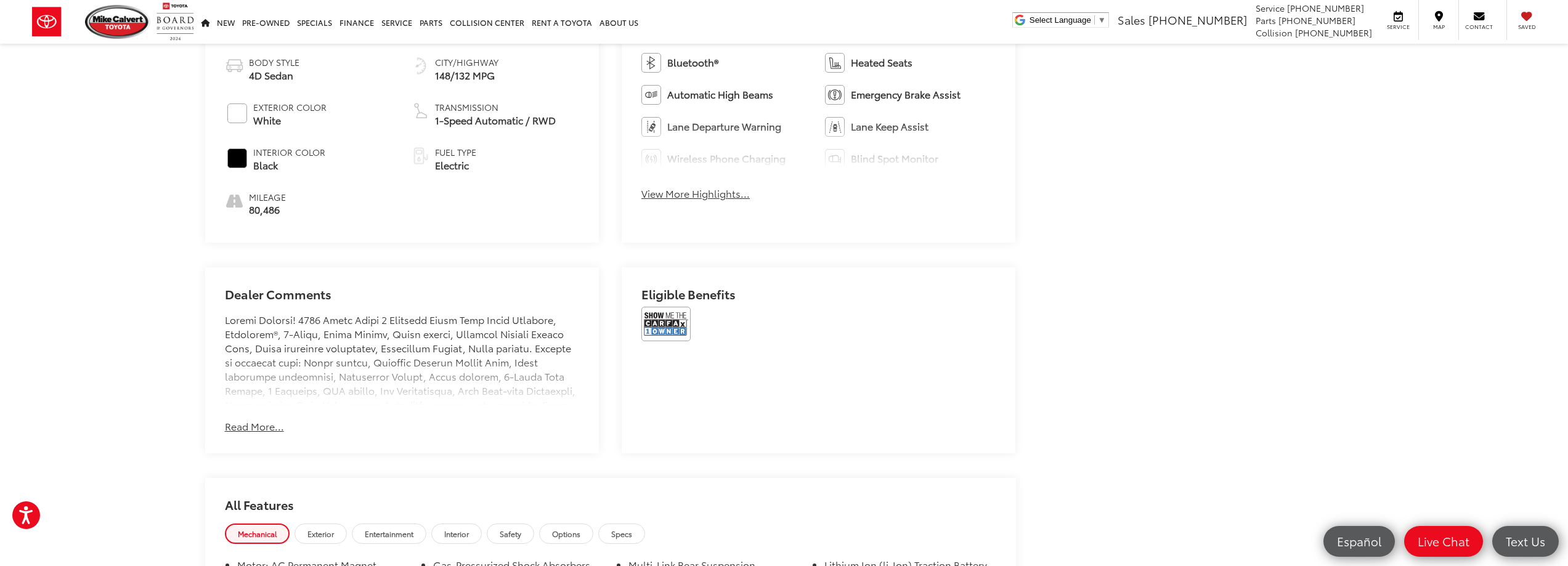
click at [260, 430] on div "Dealer Comments [PERSON_NAME] Toyota has been here in [GEOGRAPHIC_DATA] for 35 …" at bounding box center [403, 360] width 394 height 186
drag, startPoint x: 258, startPoint y: 419, endPoint x: 304, endPoint y: 418, distance: 46.0
click at [258, 420] on button "Read More..." at bounding box center [254, 426] width 59 height 14
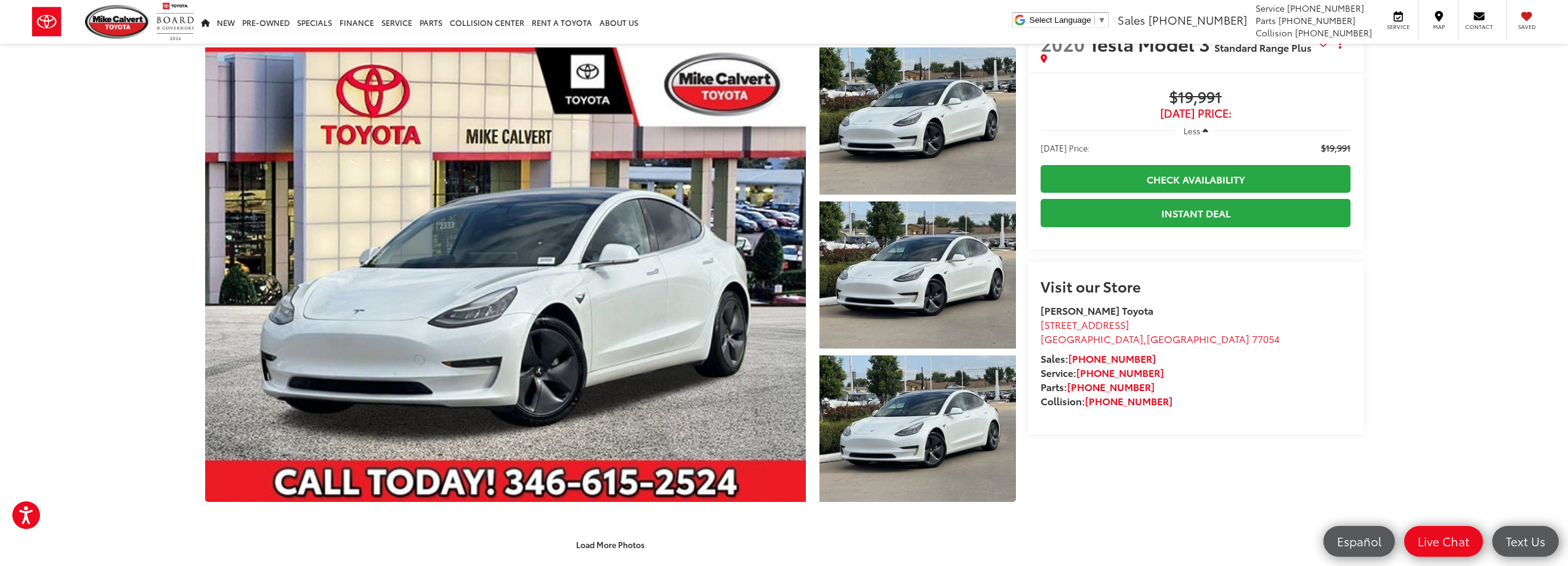
scroll to position [0, 0]
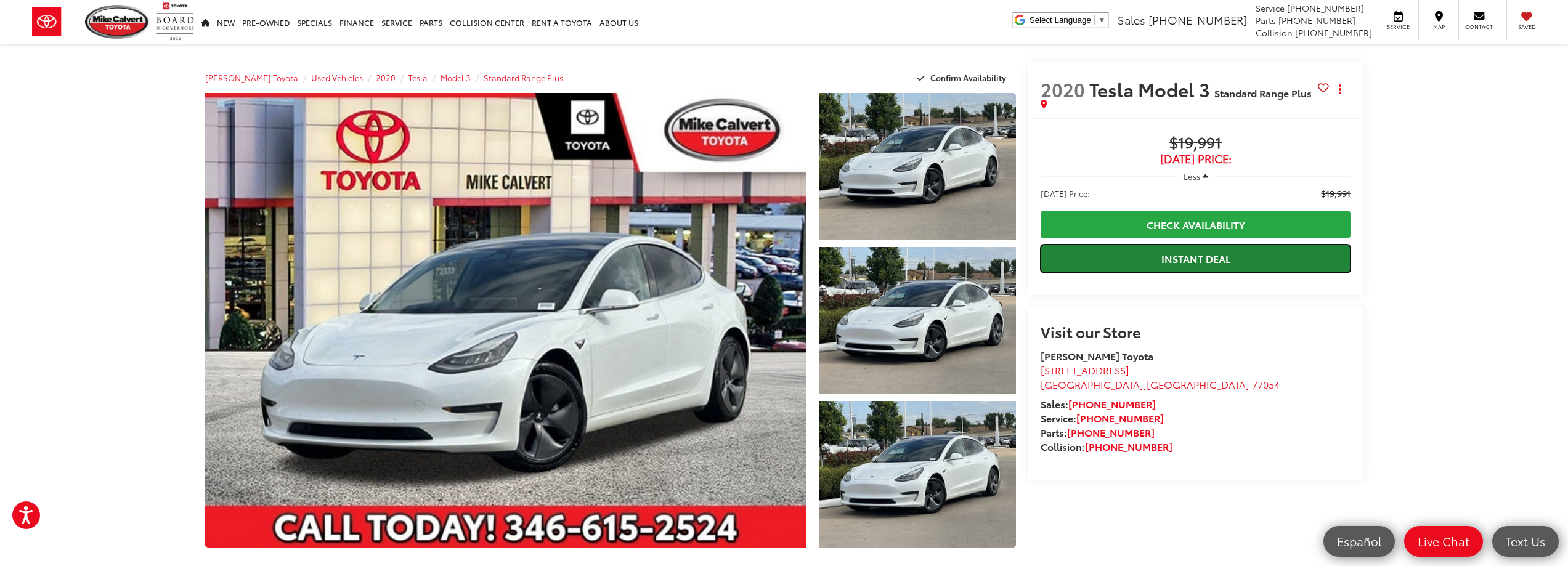
click at [1187, 255] on link "Instant Deal" at bounding box center [1196, 258] width 311 height 28
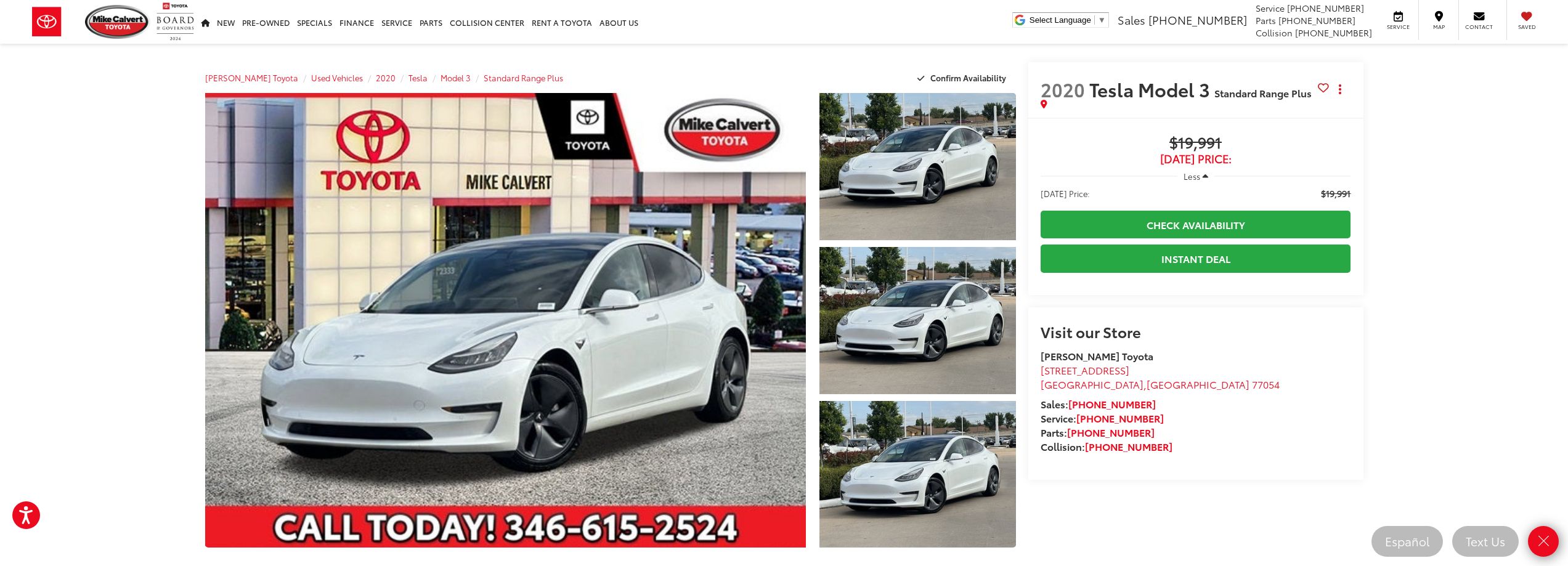
click at [804, 33] on div "[PERSON_NAME] Toyota Select Language ​ ▼ Sales [PHONE_NUMBER] Service [PHONE_NU…" at bounding box center [784, 22] width 1568 height 44
click at [1533, 537] on link "Close" at bounding box center [1544, 542] width 34 height 34
